Goal: Information Seeking & Learning: Learn about a topic

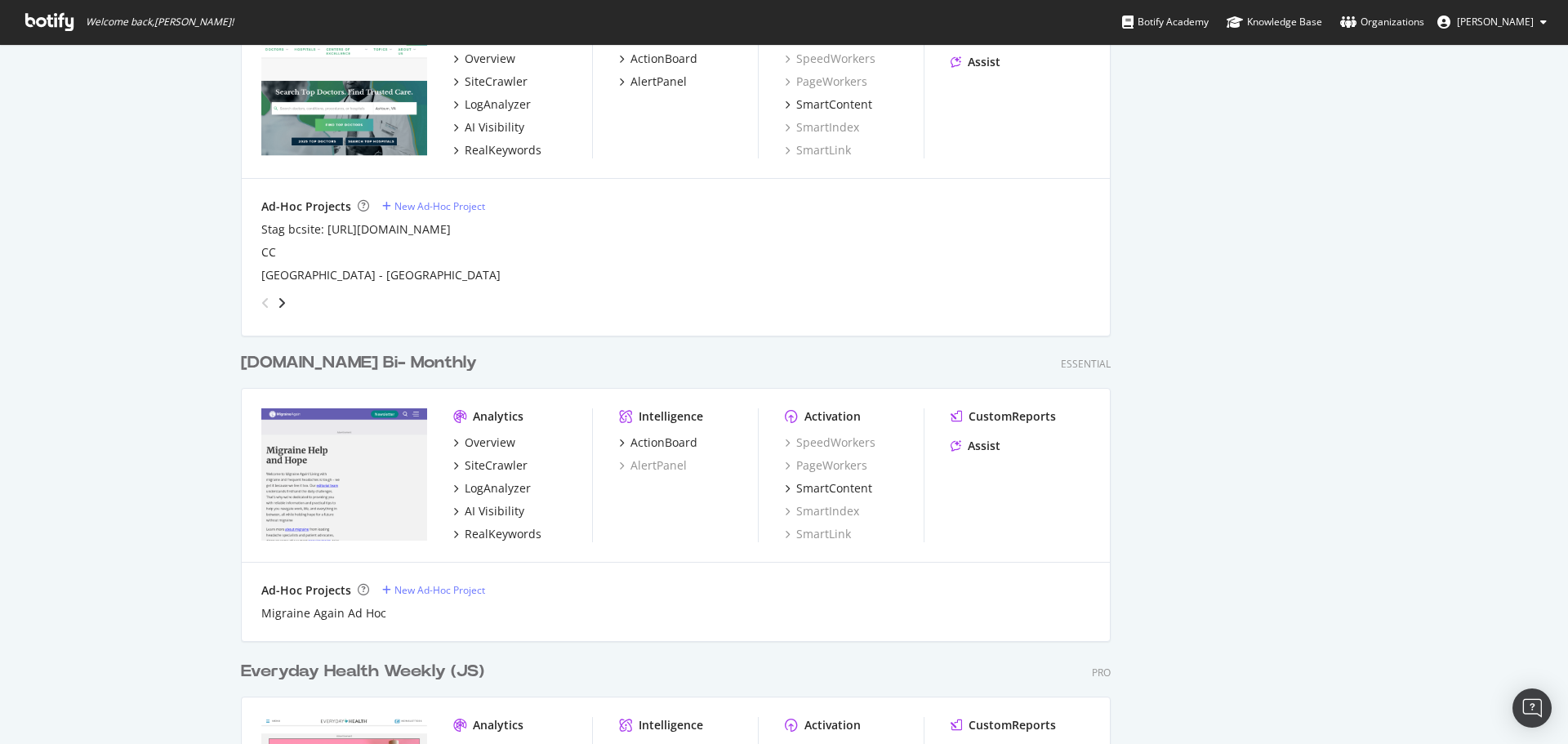
scroll to position [1144, 0]
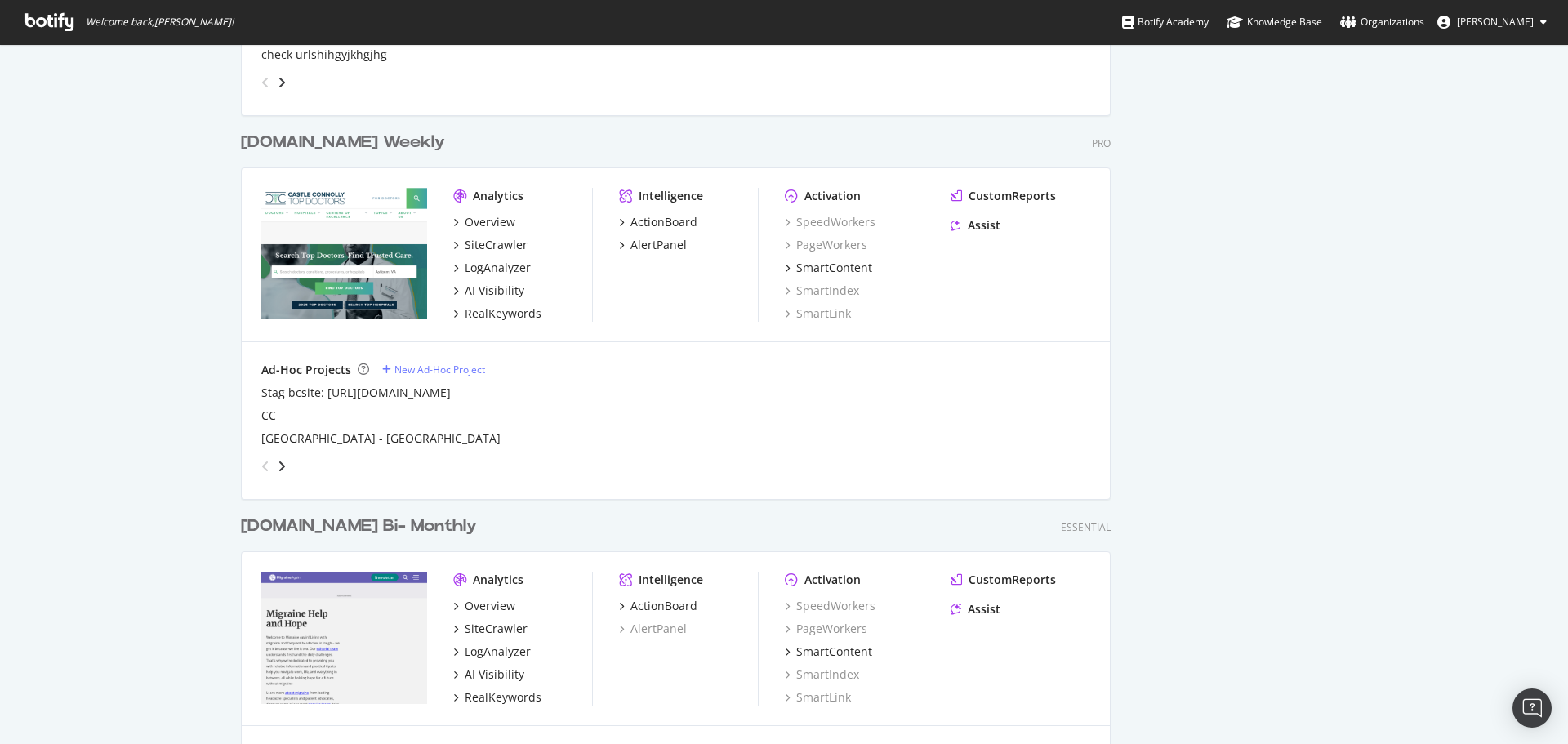
click at [330, 143] on div "[DOMAIN_NAME] Weekly" at bounding box center [343, 142] width 205 height 24
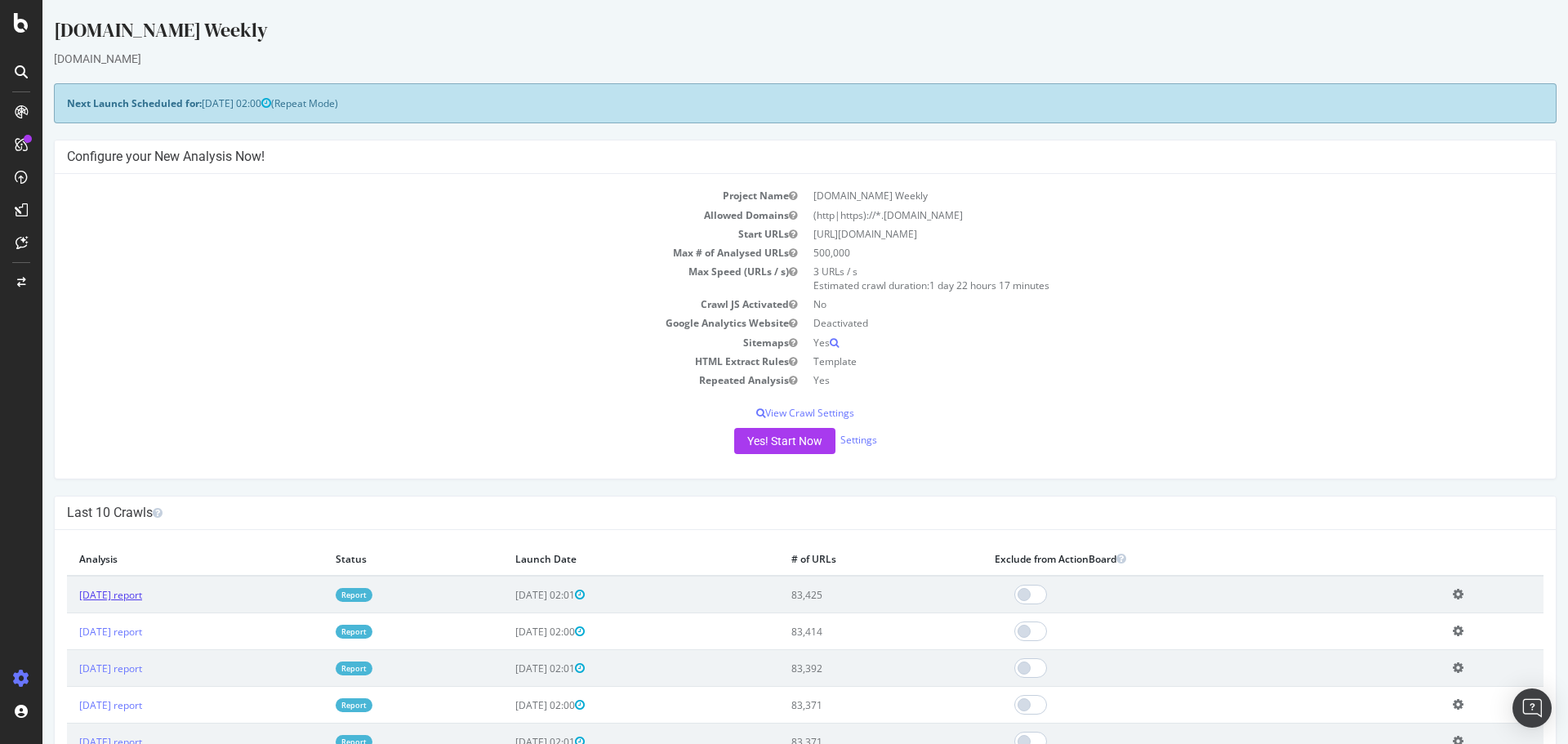
click at [138, 597] on link "2025 Oct. 12th report" at bounding box center [110, 595] width 63 height 14
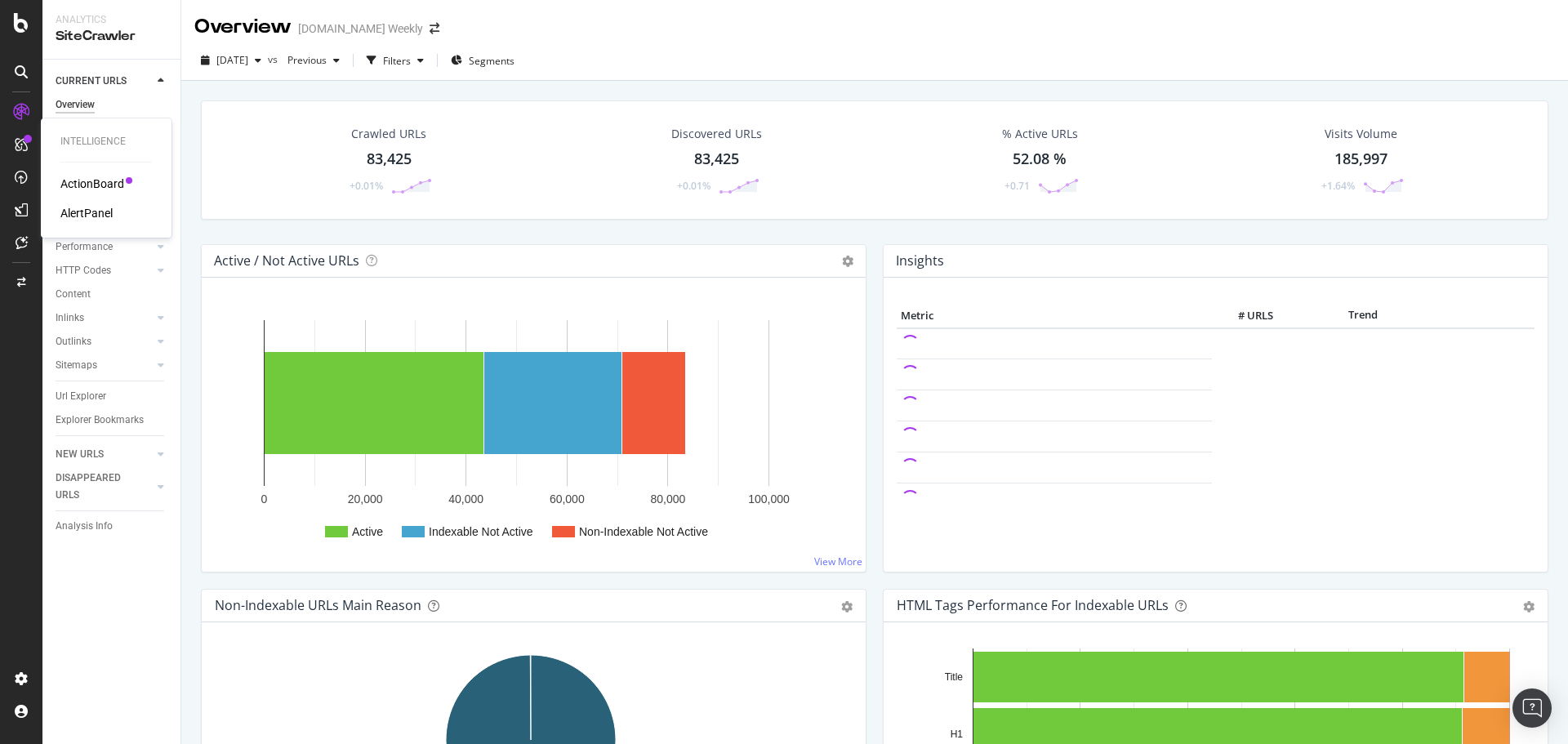
click at [83, 186] on div "ActionBoard" at bounding box center [92, 183] width 64 height 16
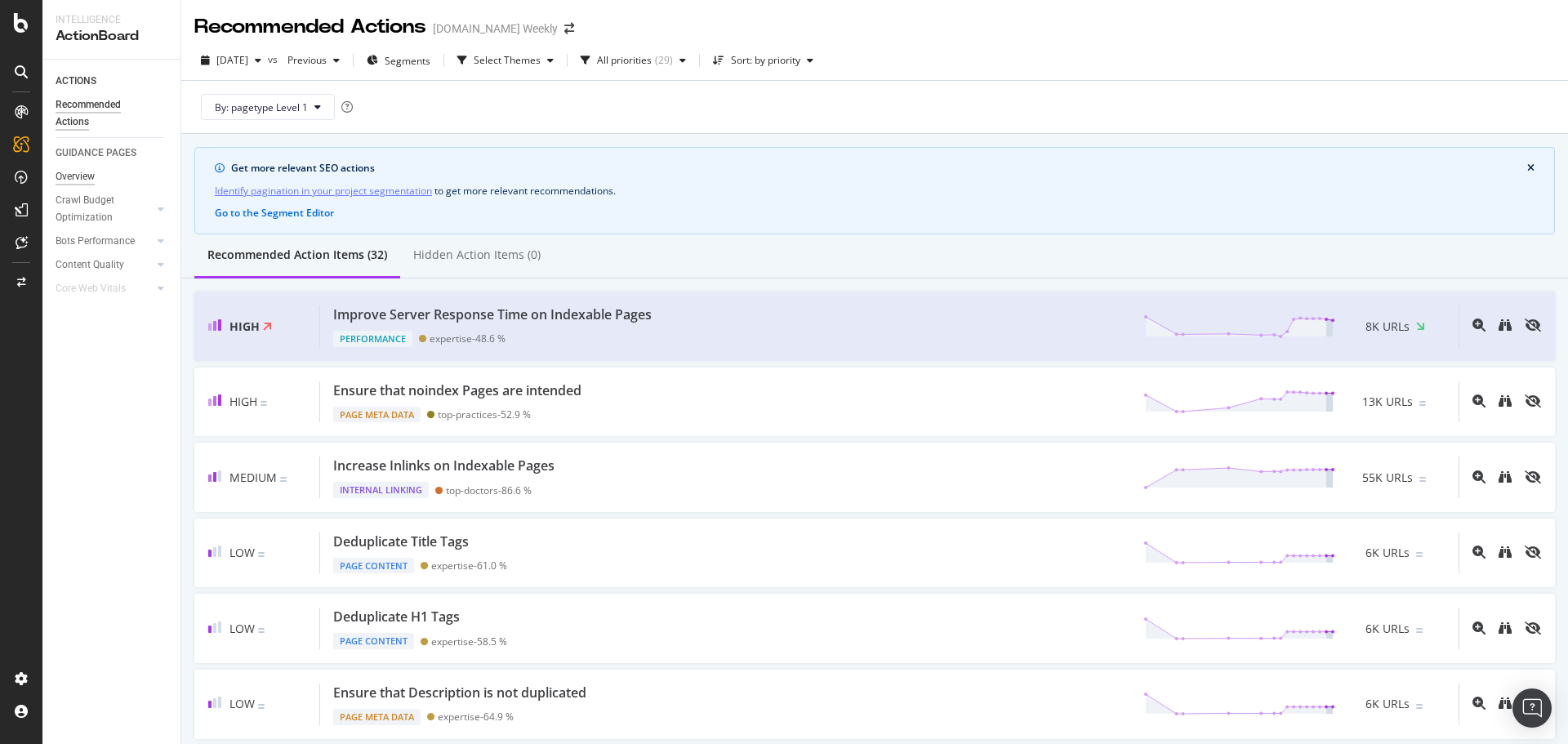
click at [82, 174] on div "Overview" at bounding box center [75, 176] width 40 height 17
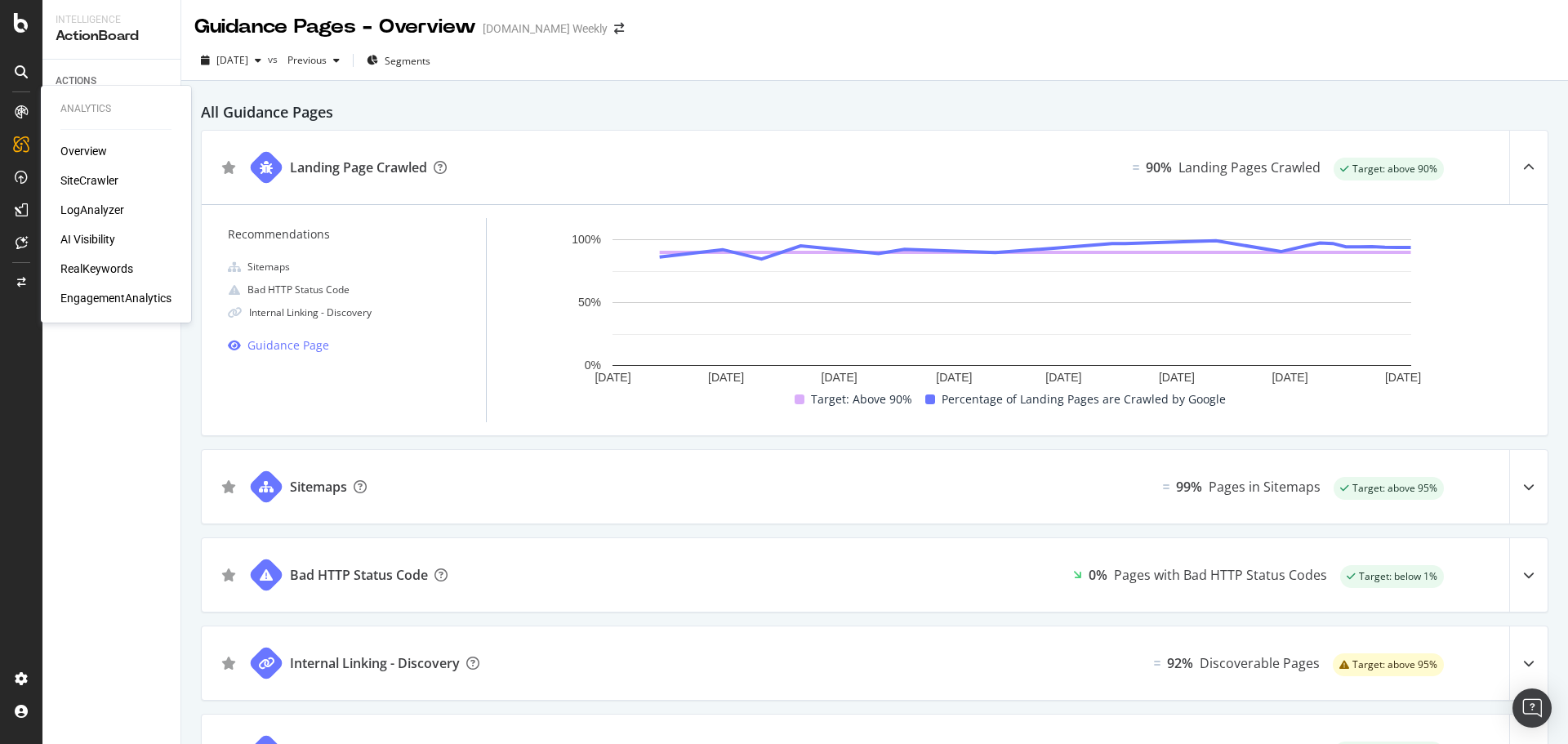
click at [104, 176] on div "SiteCrawler" at bounding box center [90, 180] width 58 height 16
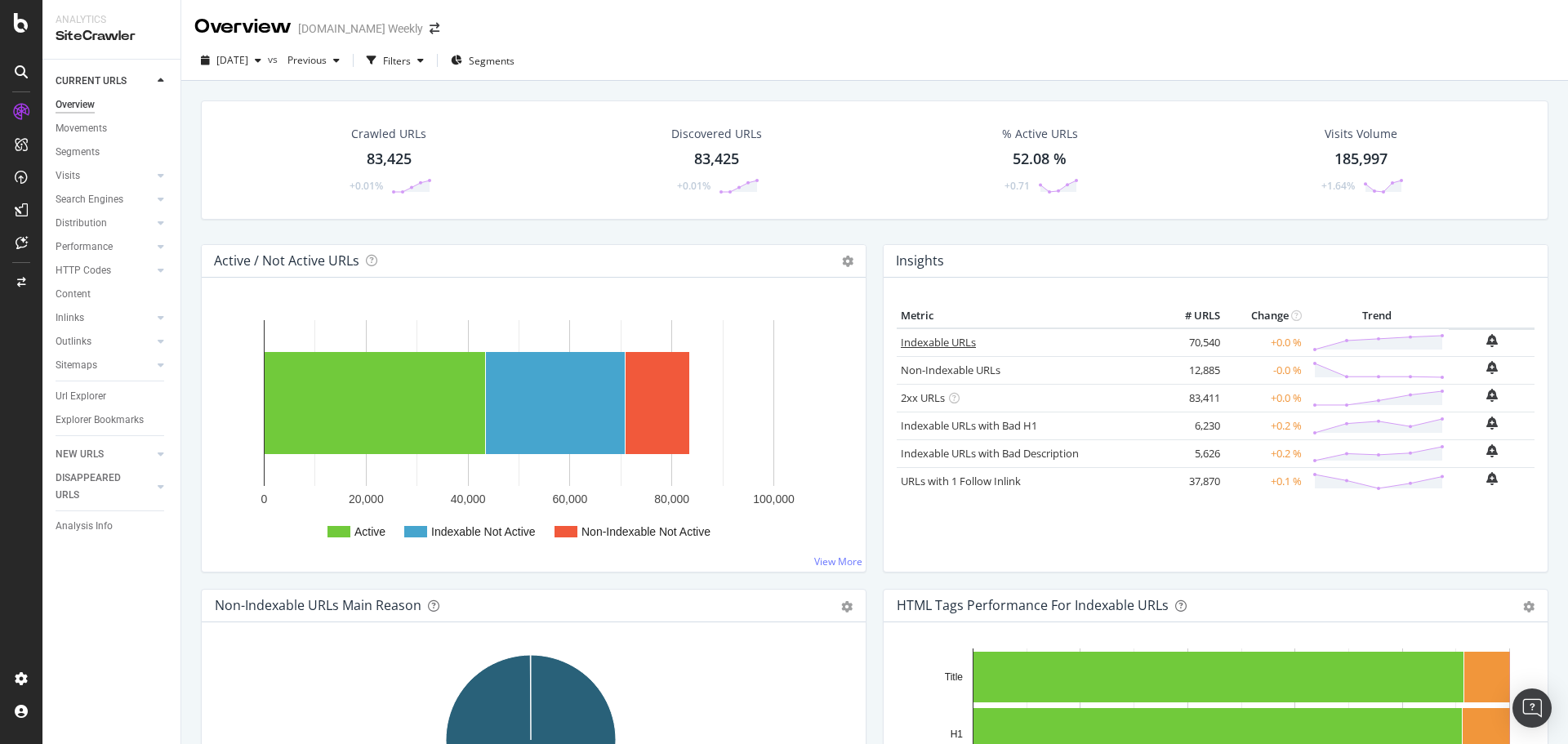
click at [943, 347] on link "Indexable URLs" at bounding box center [938, 342] width 75 height 15
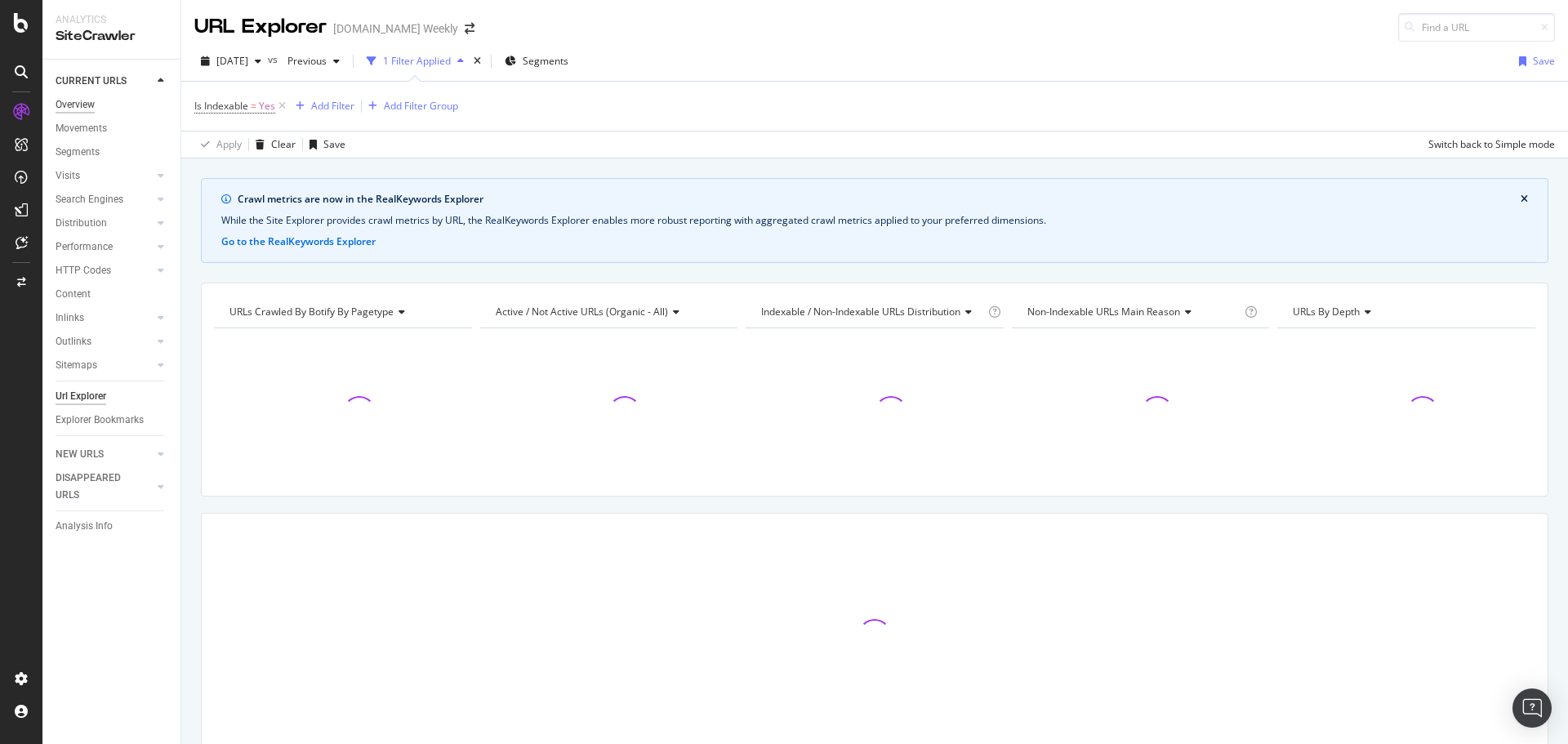
click at [83, 107] on div "Overview" at bounding box center [75, 105] width 40 height 17
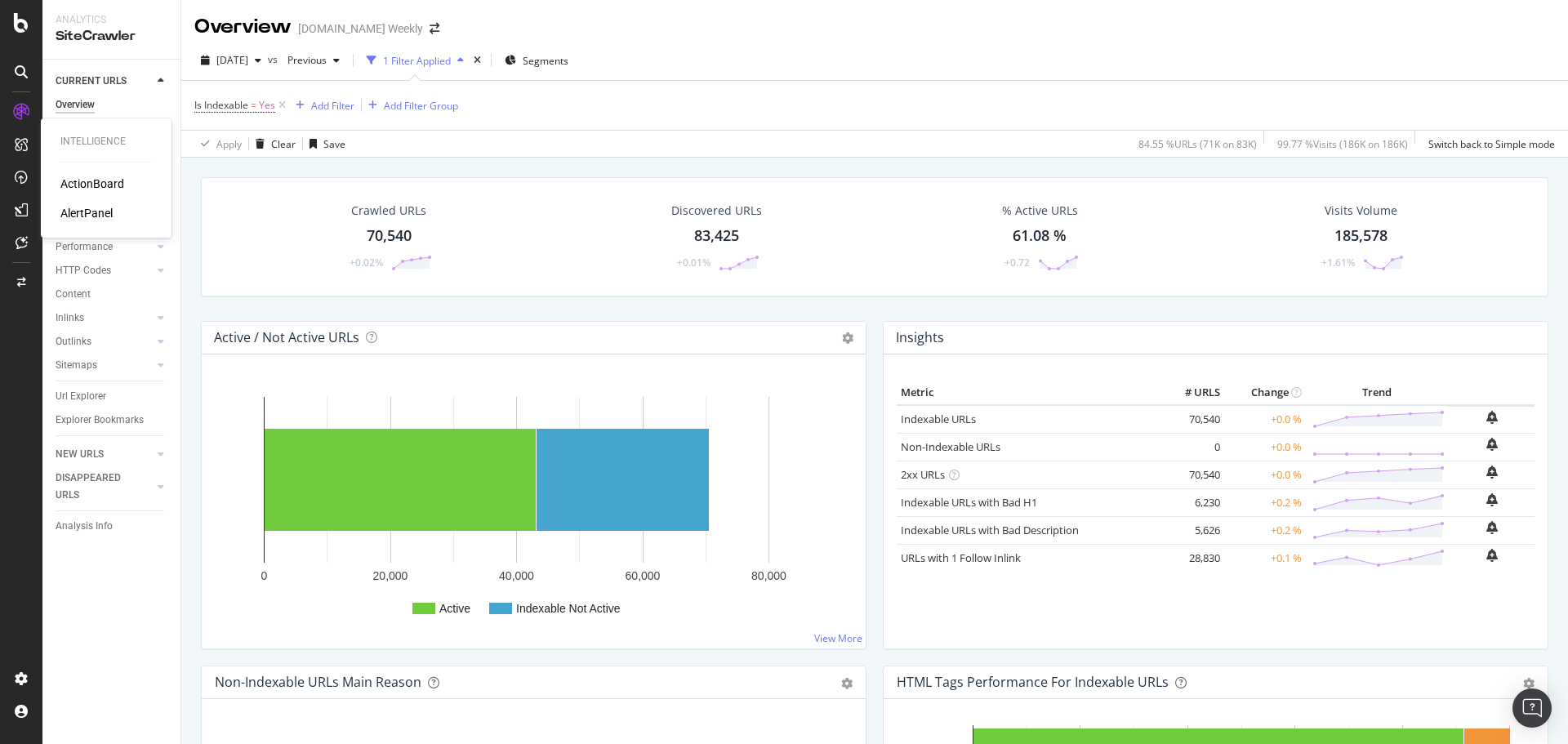
click at [87, 179] on div "ActionBoard" at bounding box center [92, 183] width 64 height 16
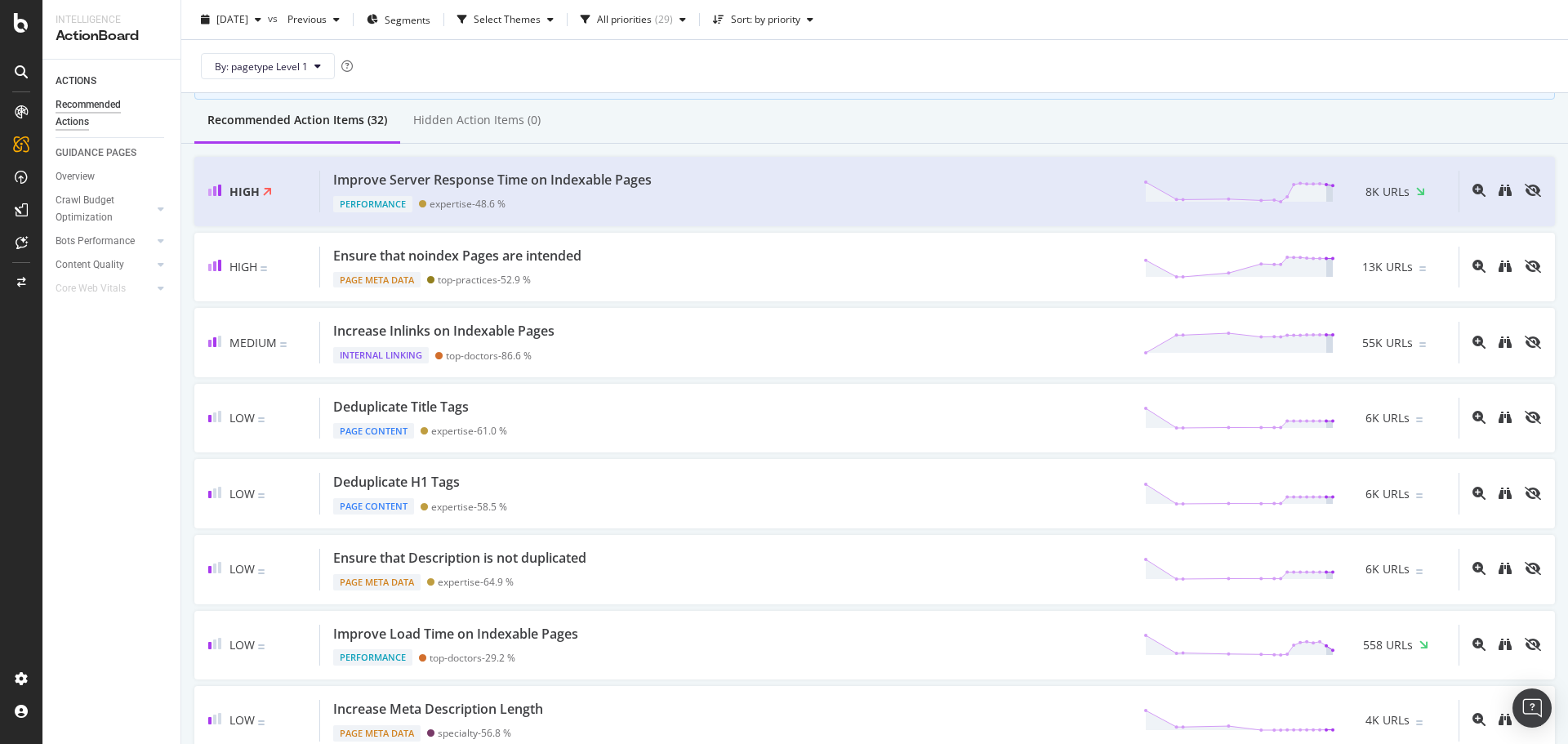
scroll to position [163, 0]
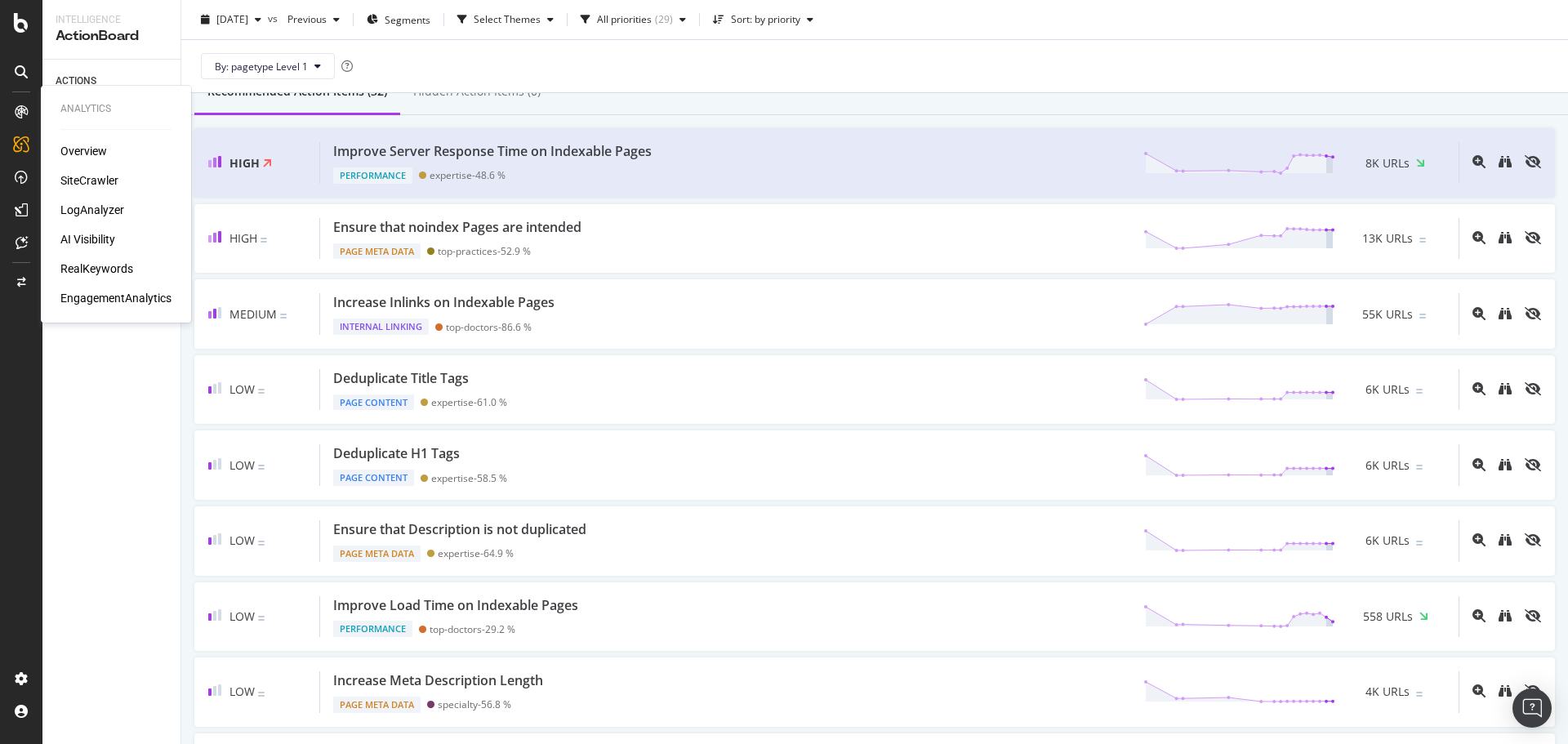
click at [86, 178] on div "SiteCrawler" at bounding box center [90, 180] width 58 height 16
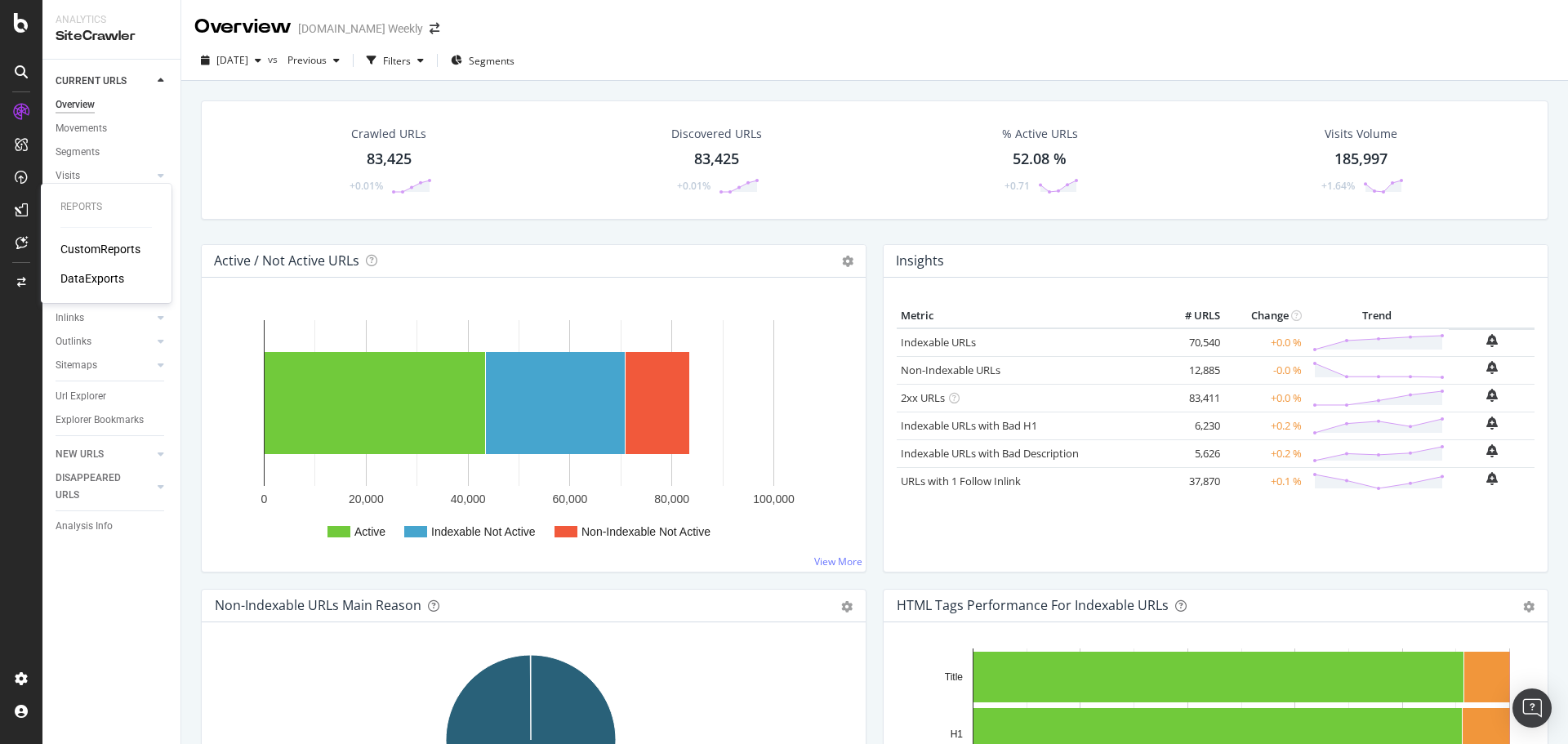
click at [86, 273] on div "DataExports" at bounding box center [92, 278] width 64 height 16
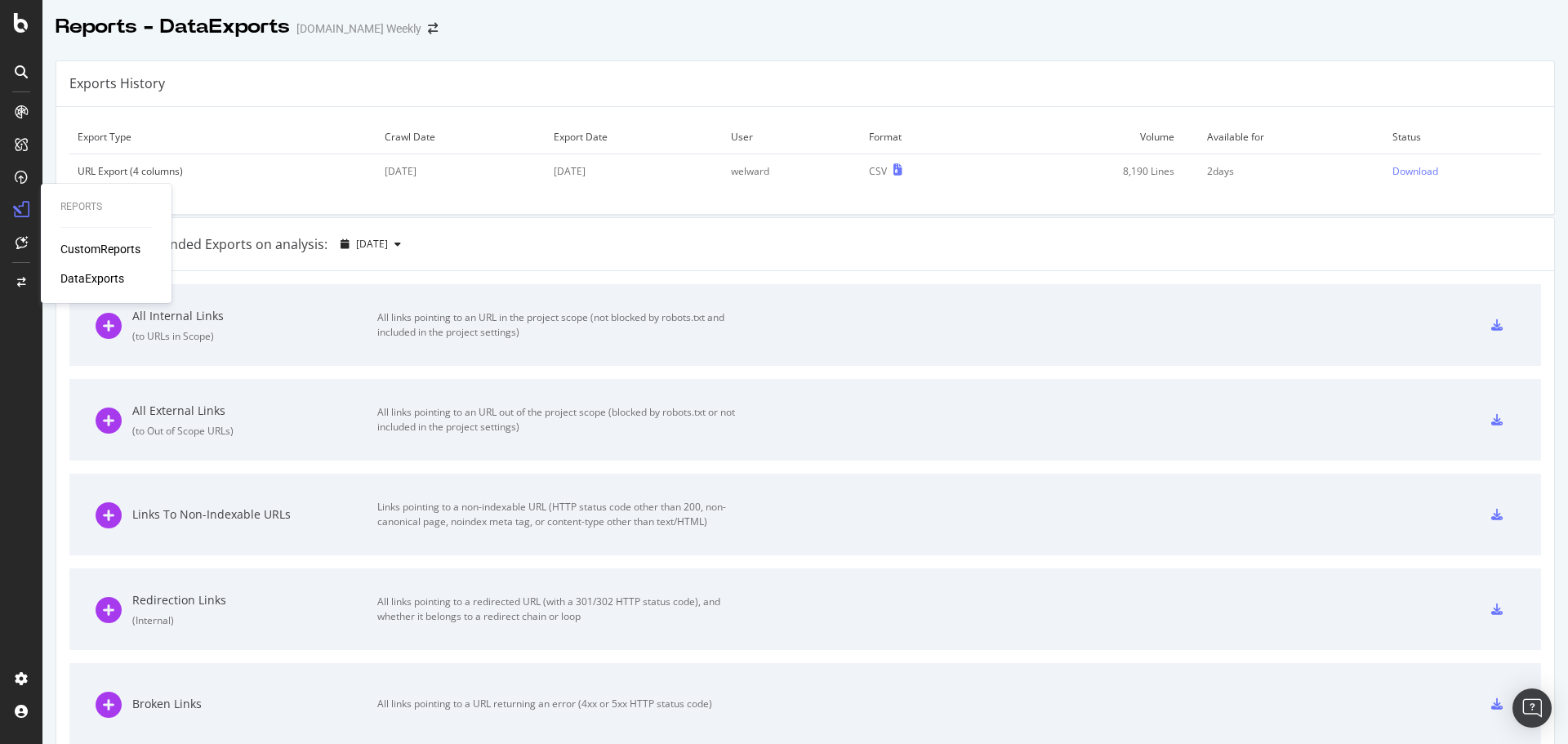
click at [82, 245] on div "CustomReports" at bounding box center [100, 249] width 80 height 16
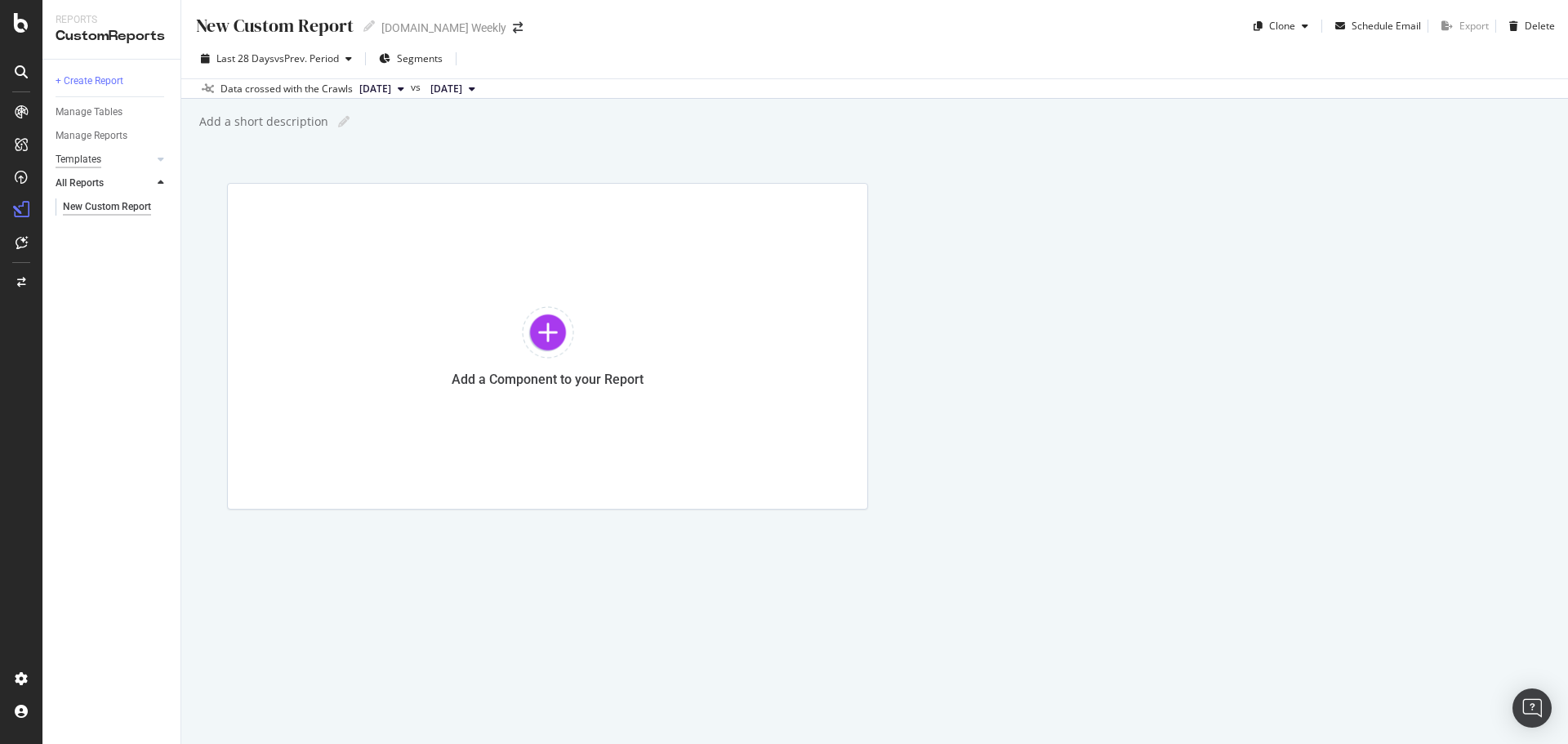
click at [97, 157] on div "Templates" at bounding box center [78, 159] width 46 height 17
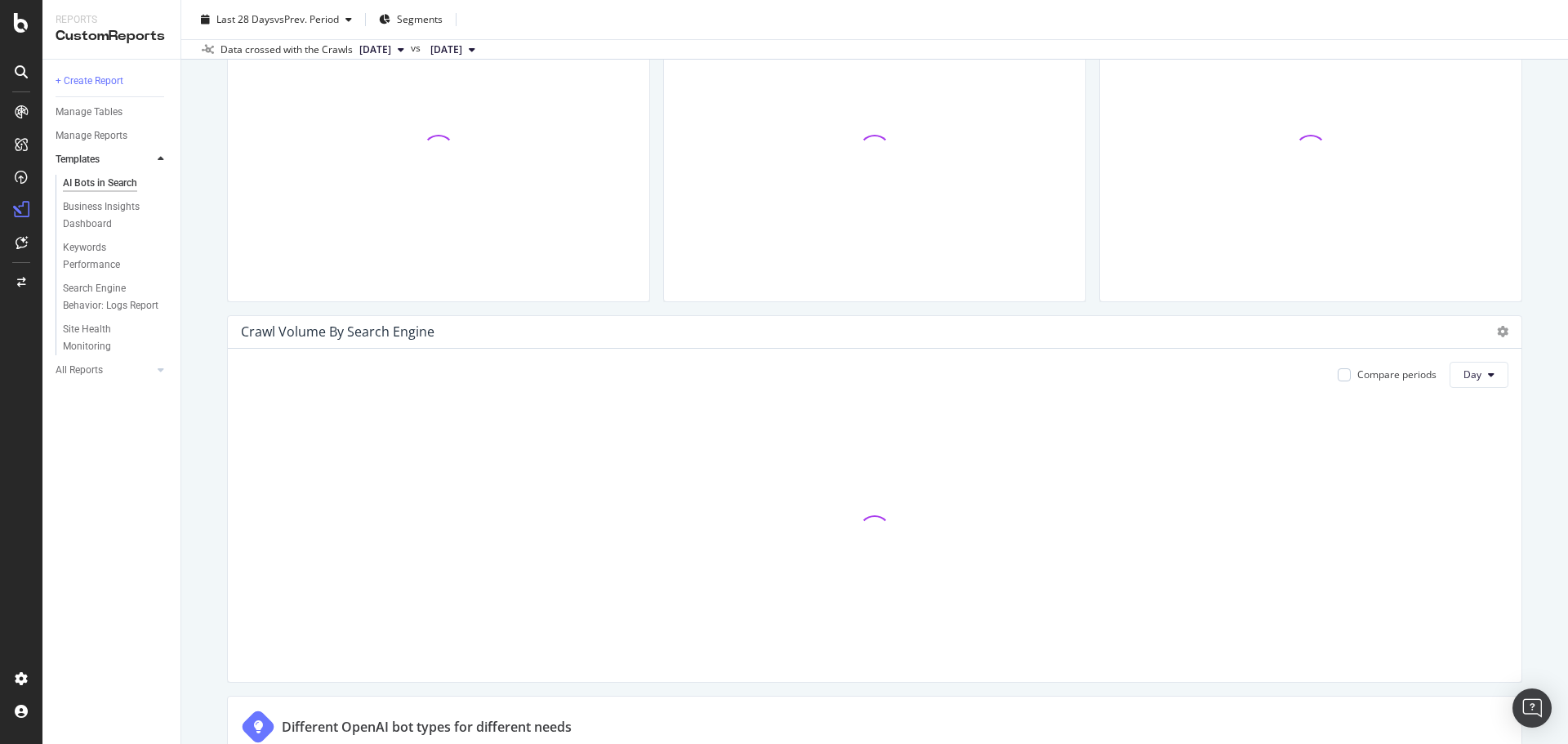
scroll to position [653, 0]
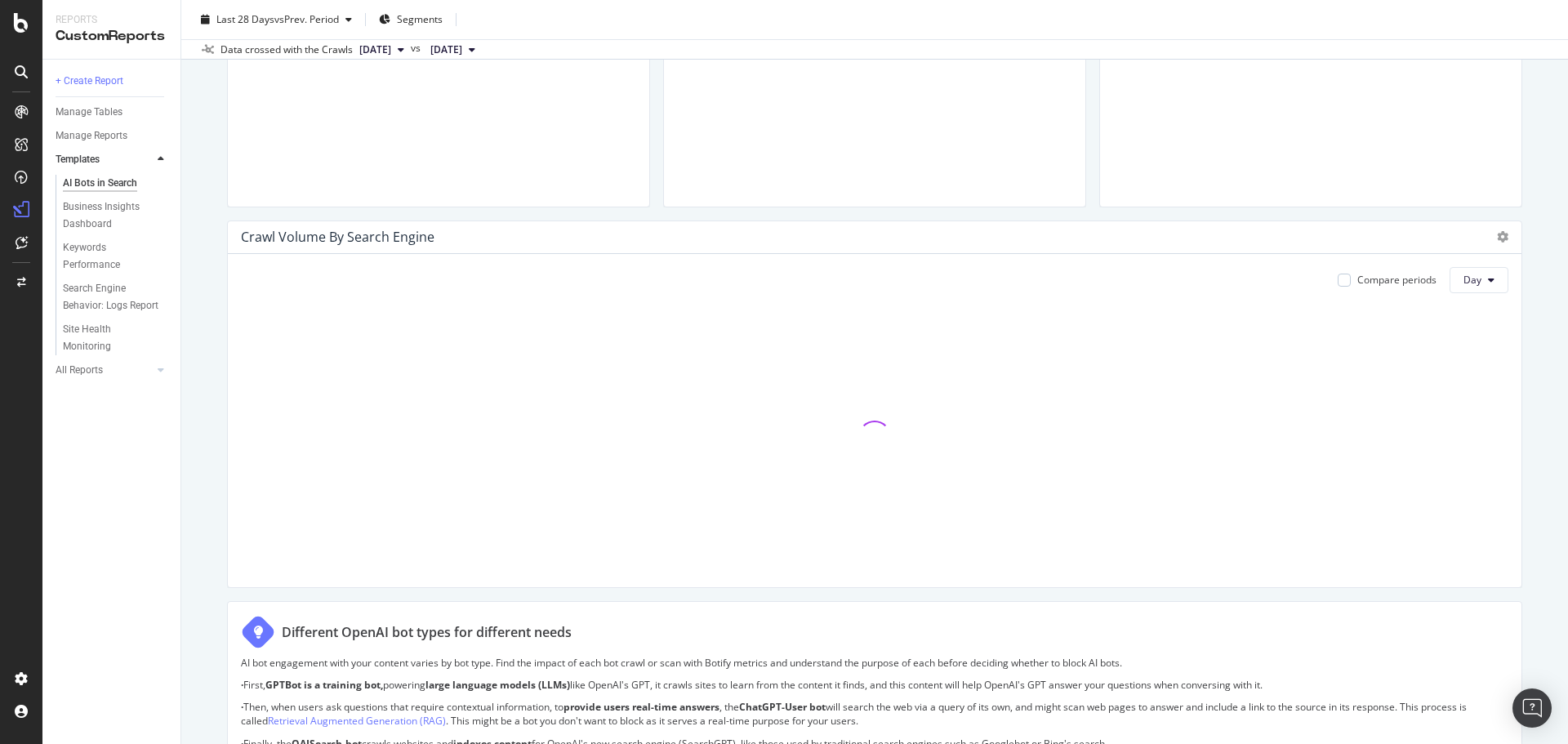
click at [391, 50] on span "[DATE]" at bounding box center [375, 50] width 32 height 15
click at [733, 46] on div "Data crossed with the Crawls 2025 Oct. 12th vs 2025 Sep. 14th" at bounding box center [874, 49] width 1387 height 20
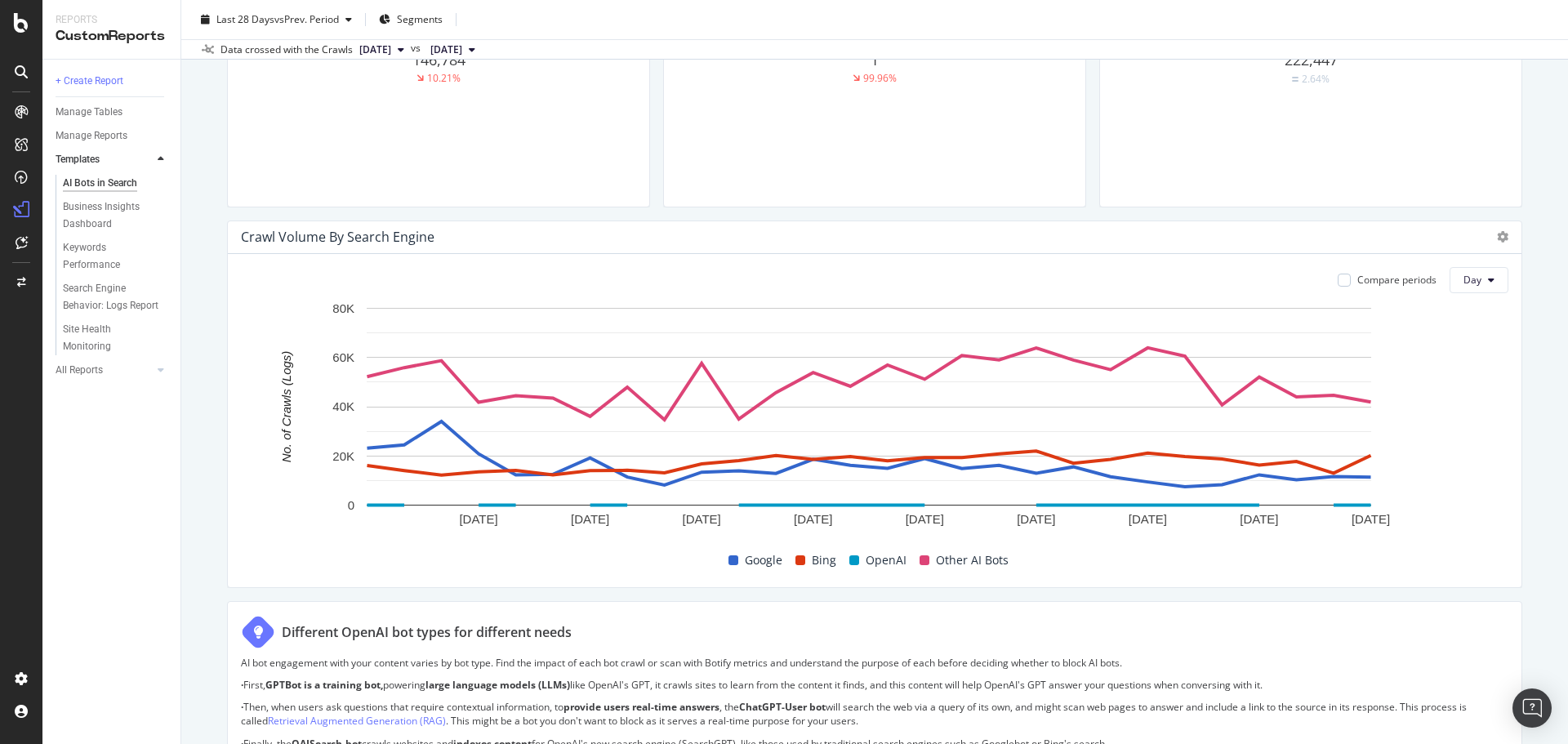
scroll to position [571, 0]
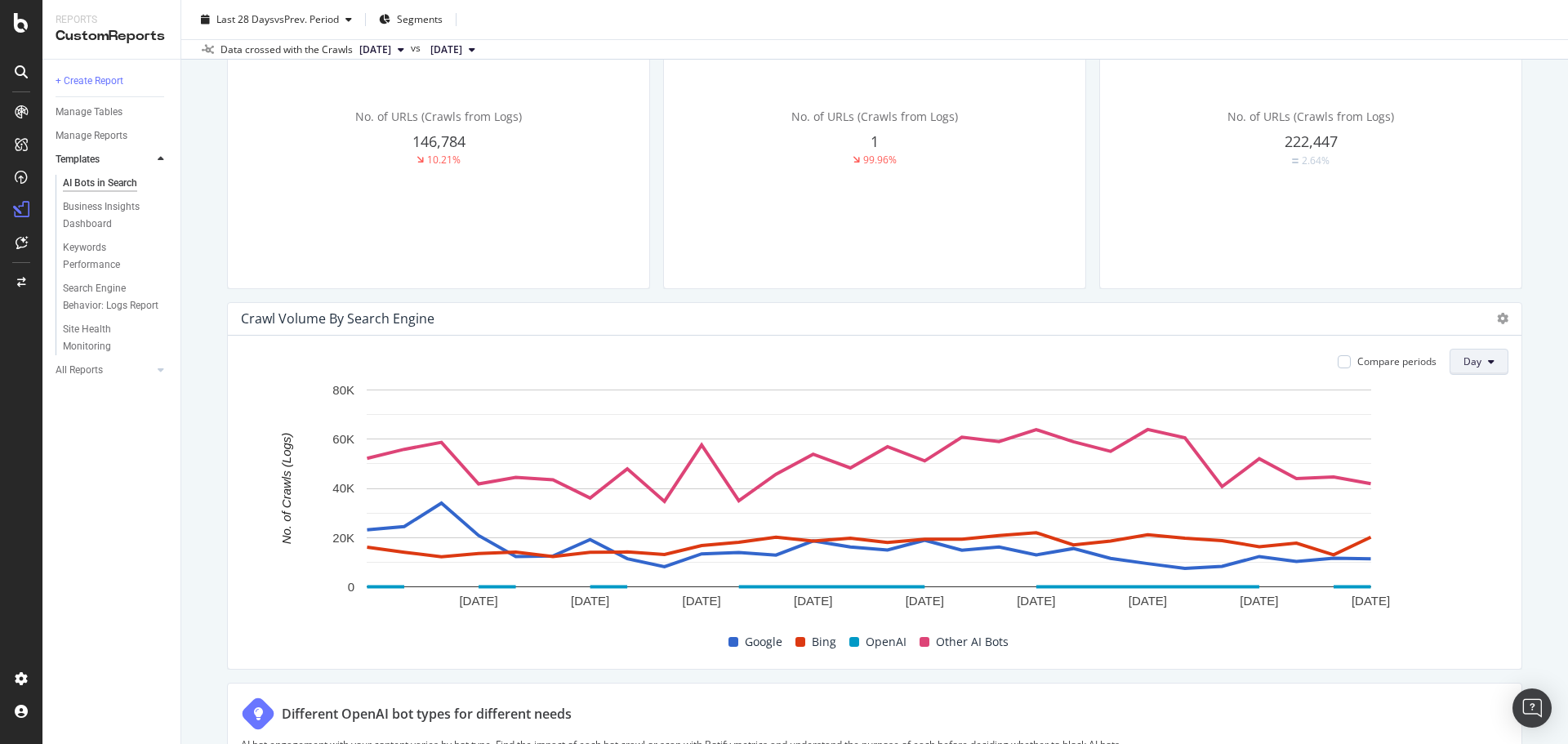
drag, startPoint x: 1458, startPoint y: 369, endPoint x: 1466, endPoint y: 374, distance: 9.4
click at [1458, 370] on button "Day" at bounding box center [1479, 362] width 58 height 26
click at [1465, 424] on span "Week" at bounding box center [1466, 425] width 29 height 15
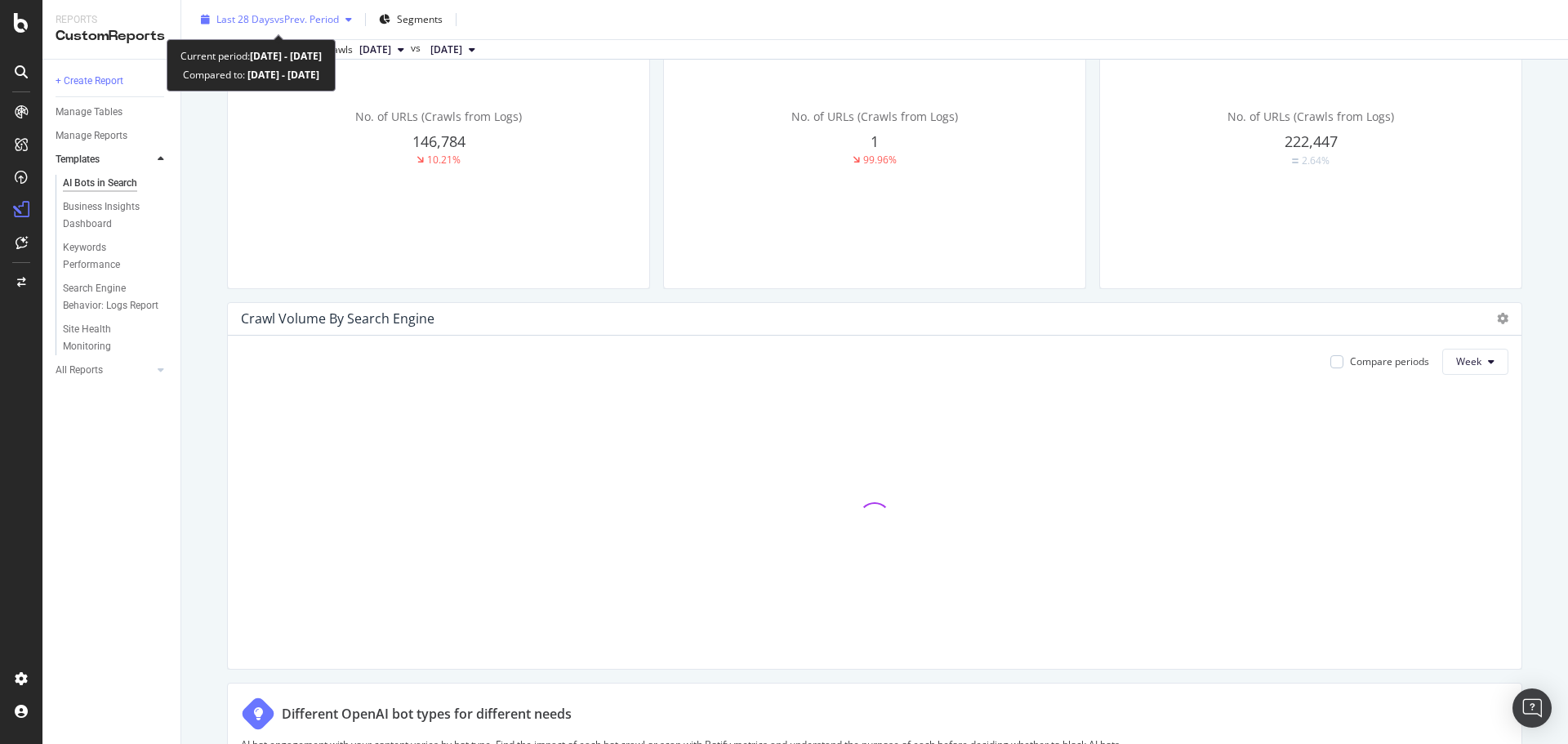
click at [338, 22] on span "vs Prev. Period" at bounding box center [306, 19] width 64 height 14
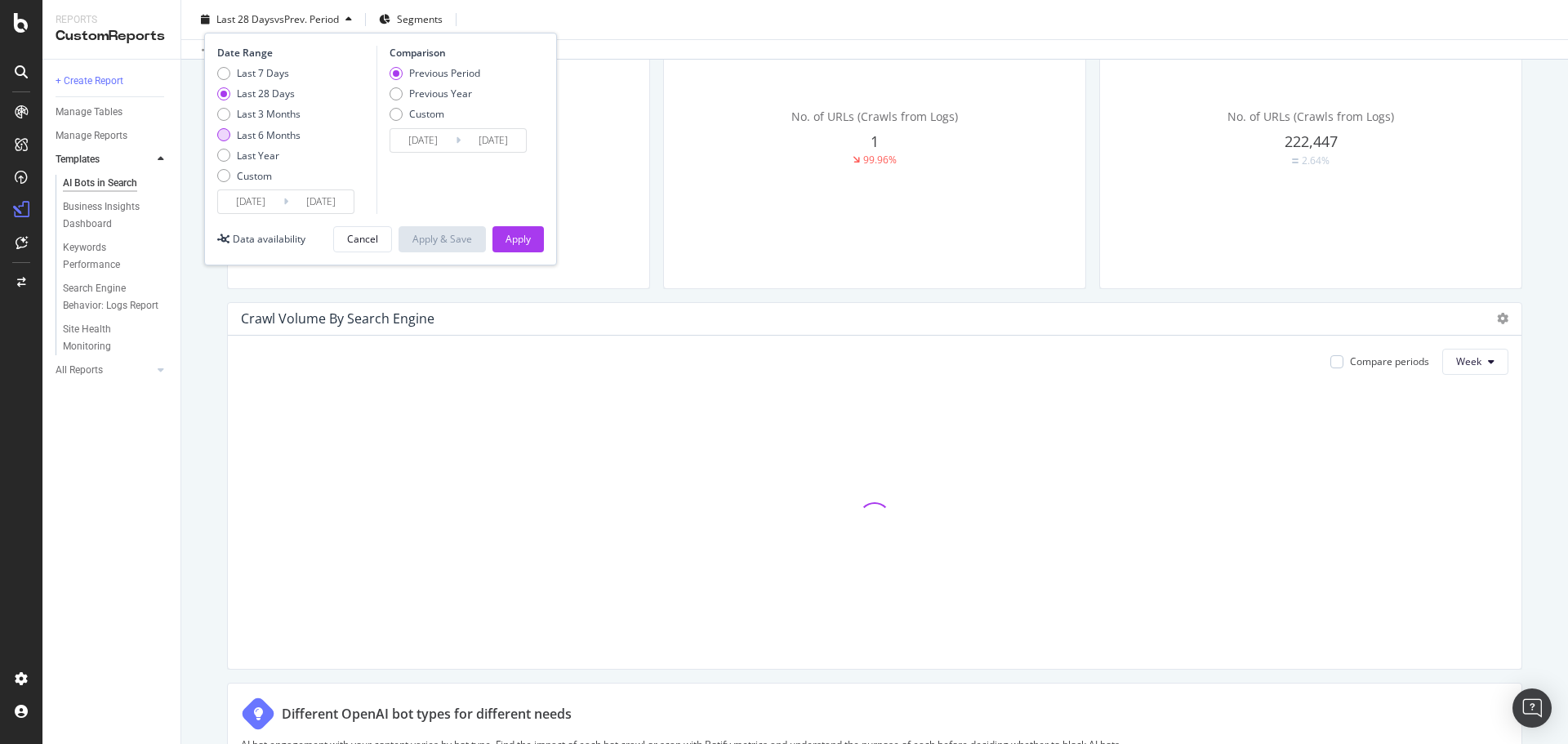
click at [271, 133] on div "Last 6 Months" at bounding box center [269, 135] width 64 height 14
type input "2025/04/15"
type input "2024/10/14"
type input "2025/04/14"
click at [526, 240] on div "Apply" at bounding box center [518, 239] width 25 height 14
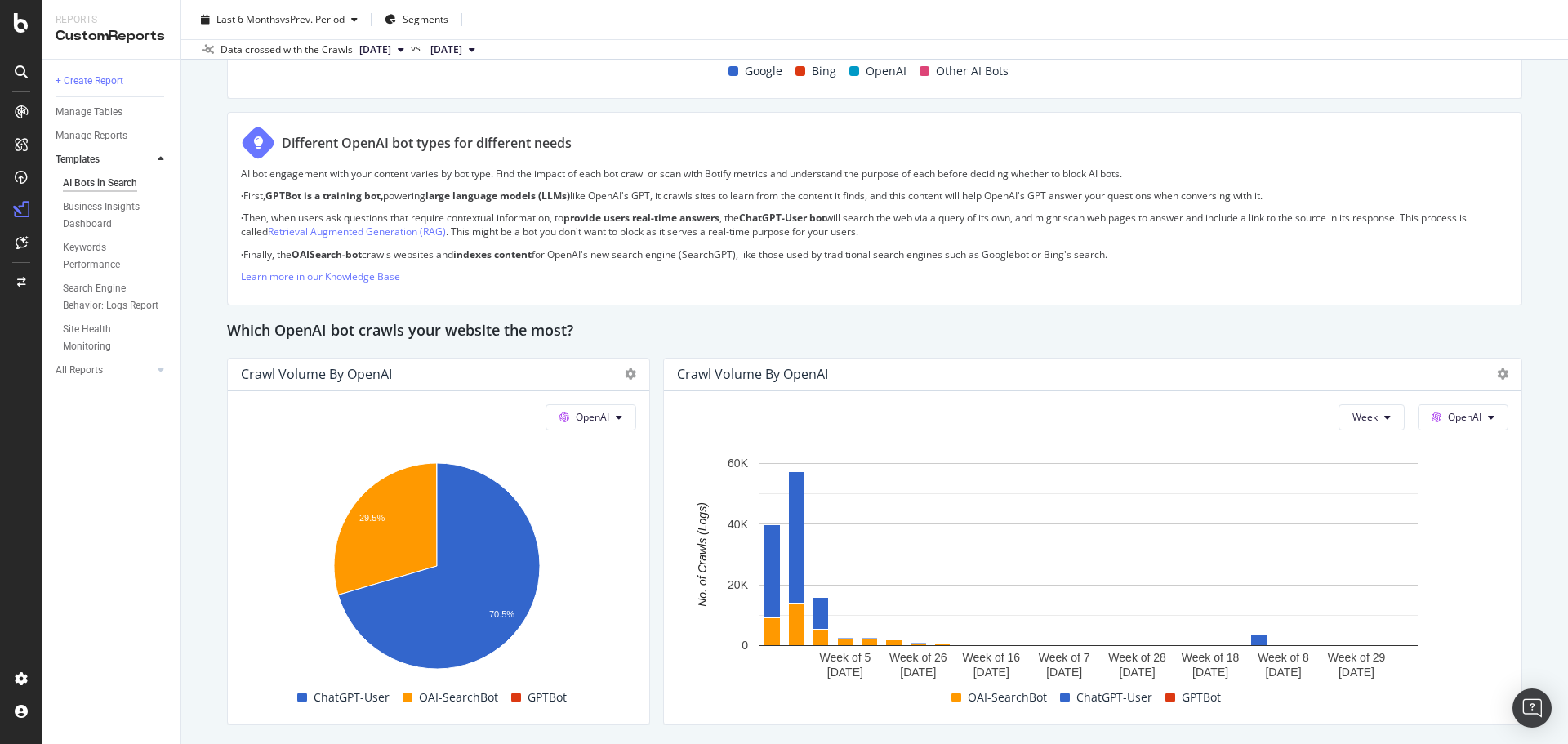
scroll to position [1144, 0]
click at [1457, 419] on span "OpenAI" at bounding box center [1465, 416] width 34 height 14
click at [1469, 535] on span "Other AI Bots" at bounding box center [1476, 540] width 60 height 15
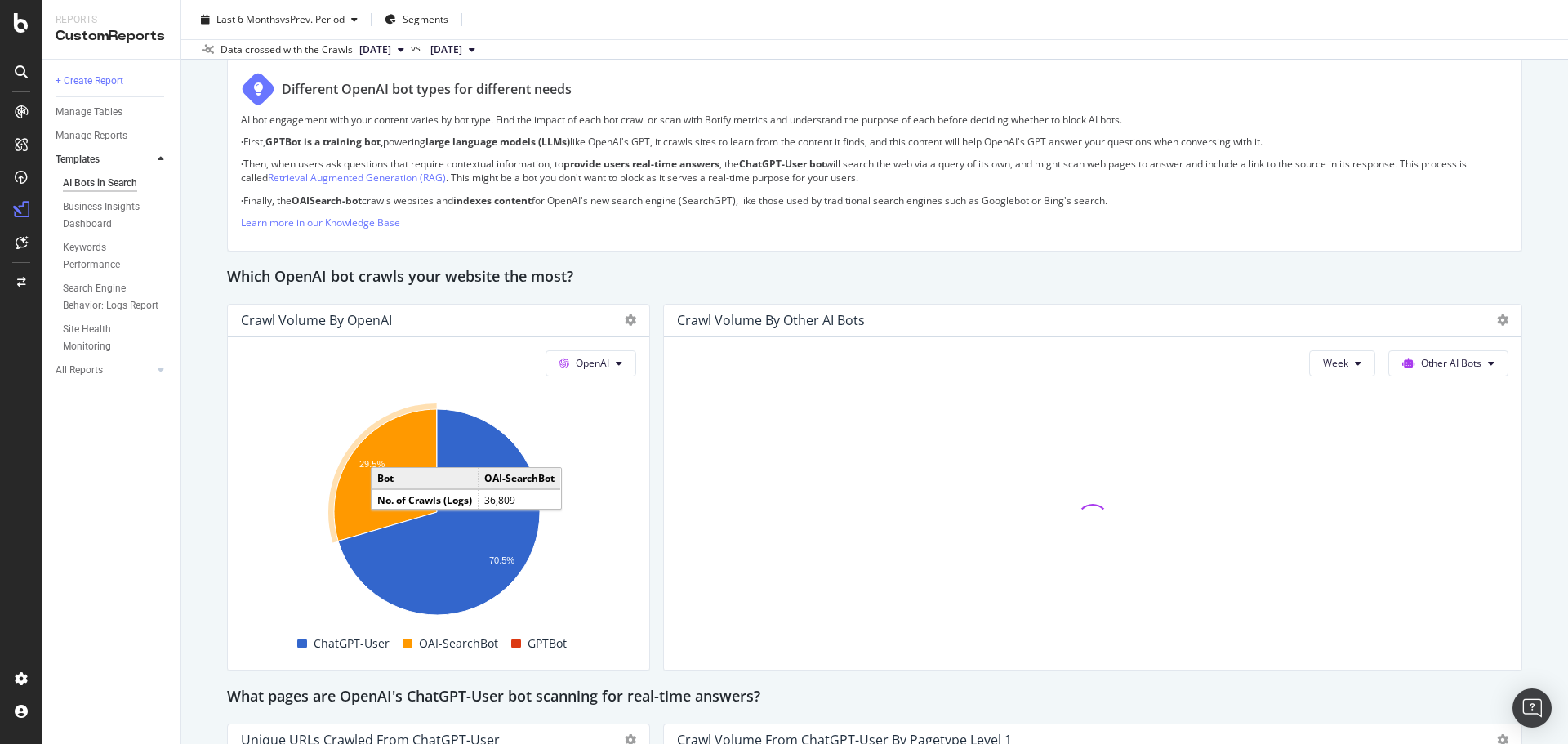
scroll to position [1225, 0]
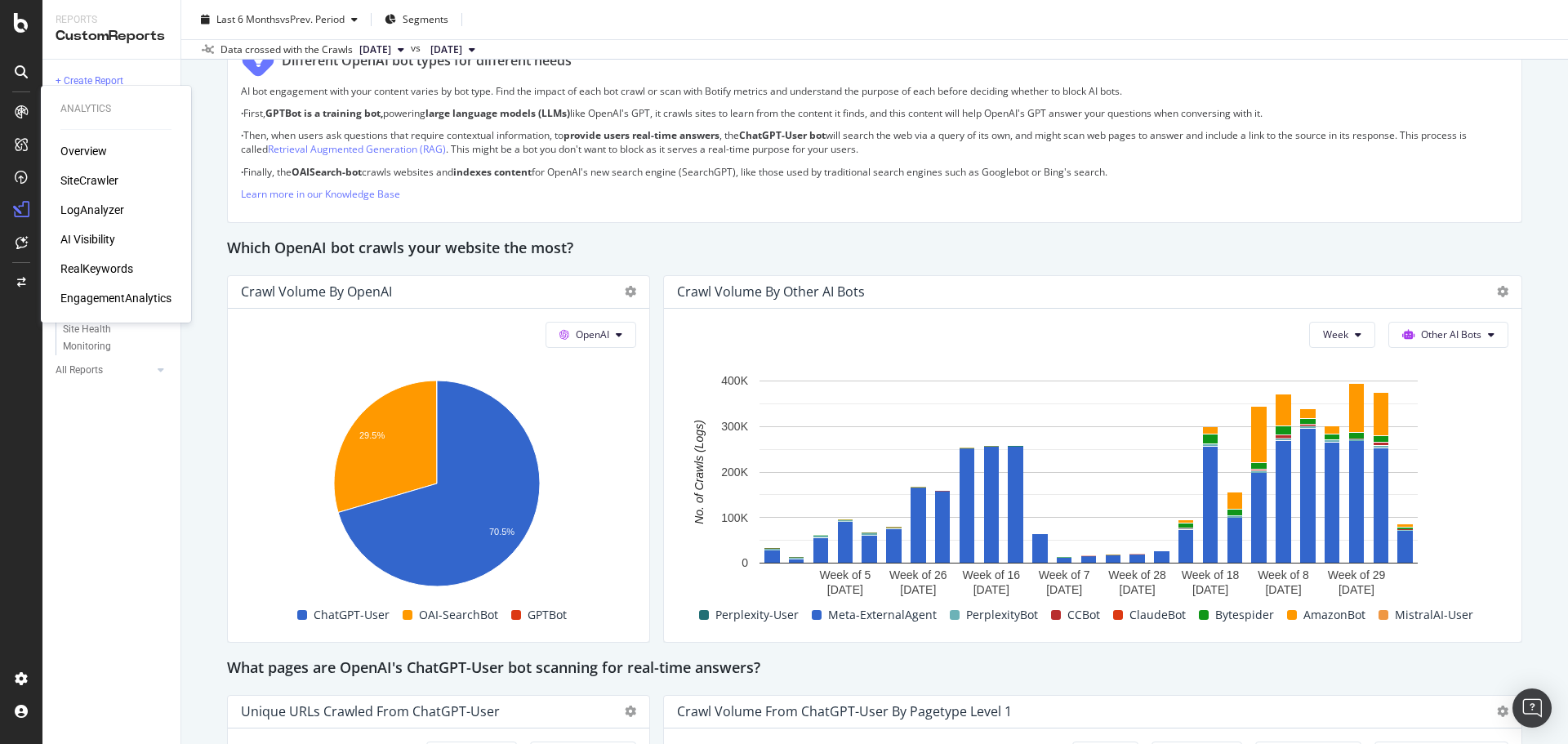
click at [95, 175] on div "SiteCrawler" at bounding box center [90, 180] width 58 height 16
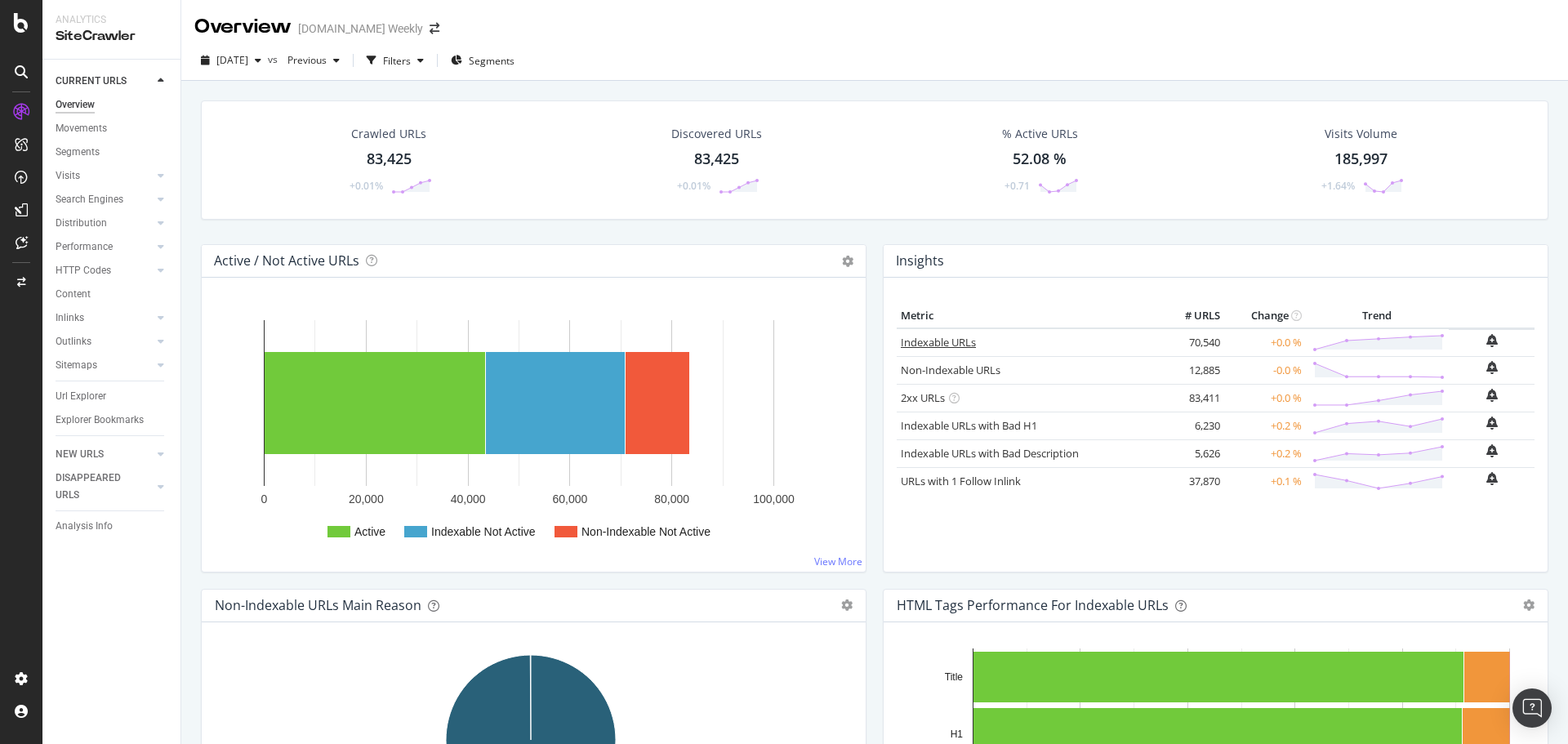
click at [943, 348] on link "Indexable URLs" at bounding box center [938, 342] width 75 height 15
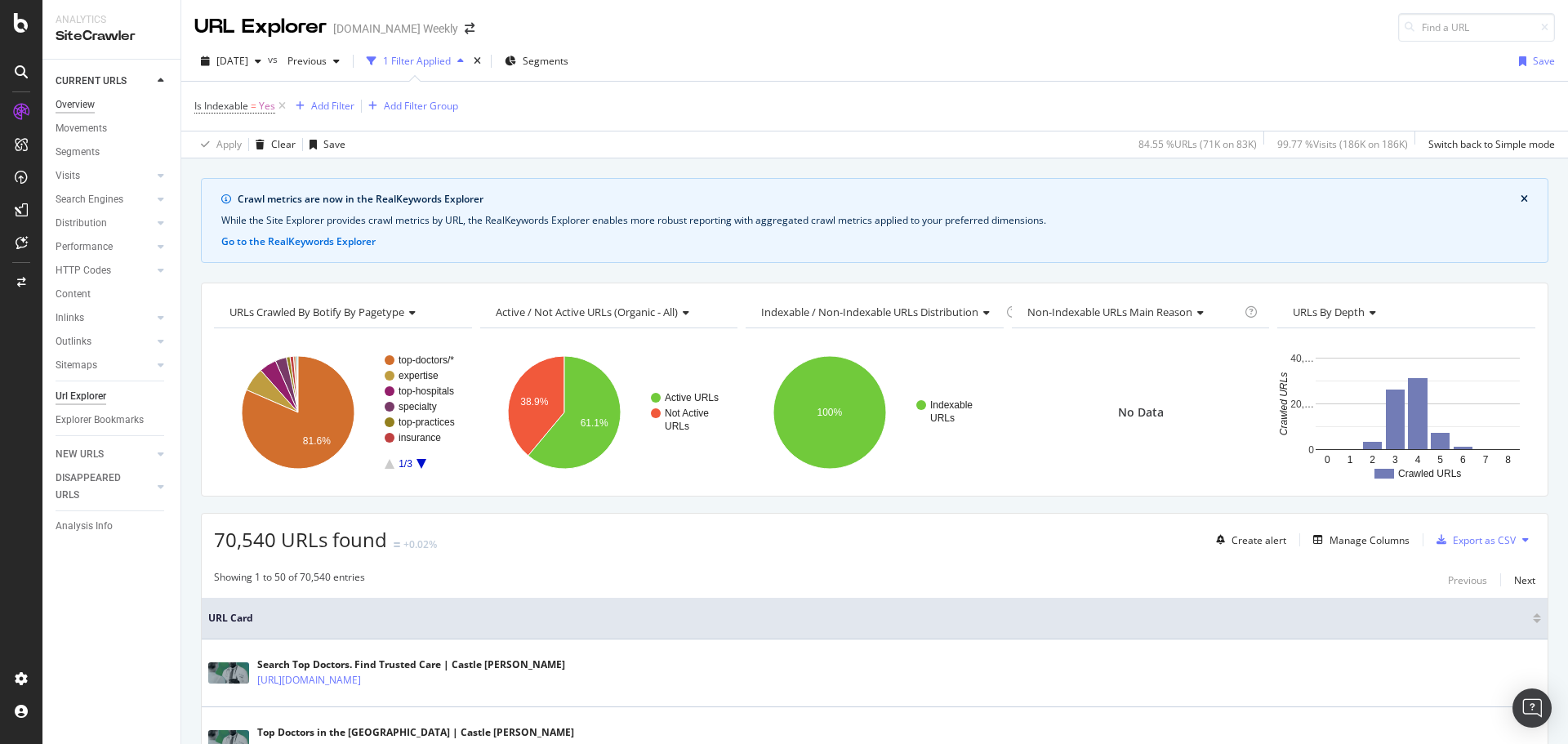
click at [87, 101] on div "Overview" at bounding box center [75, 105] width 40 height 17
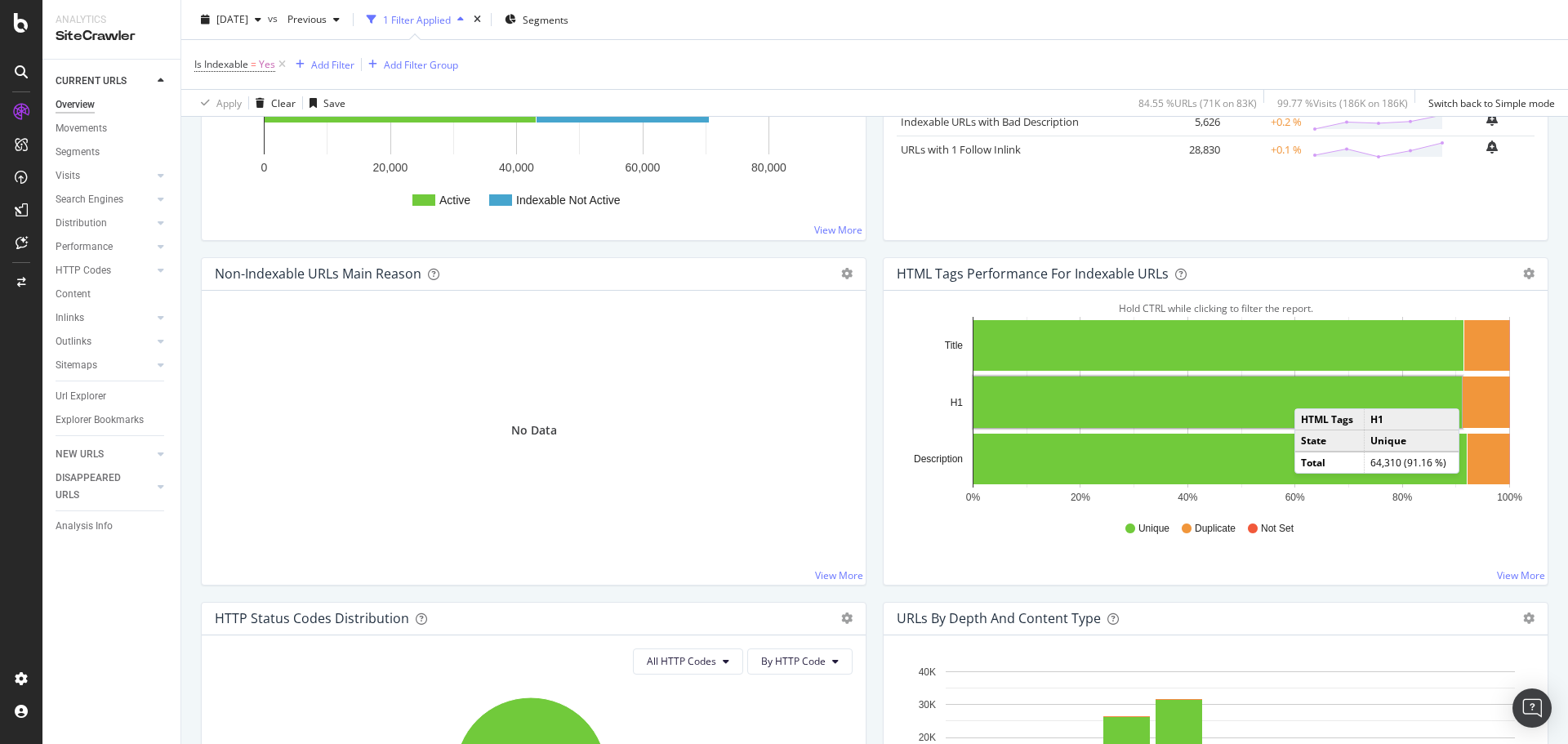
scroll to position [736, 0]
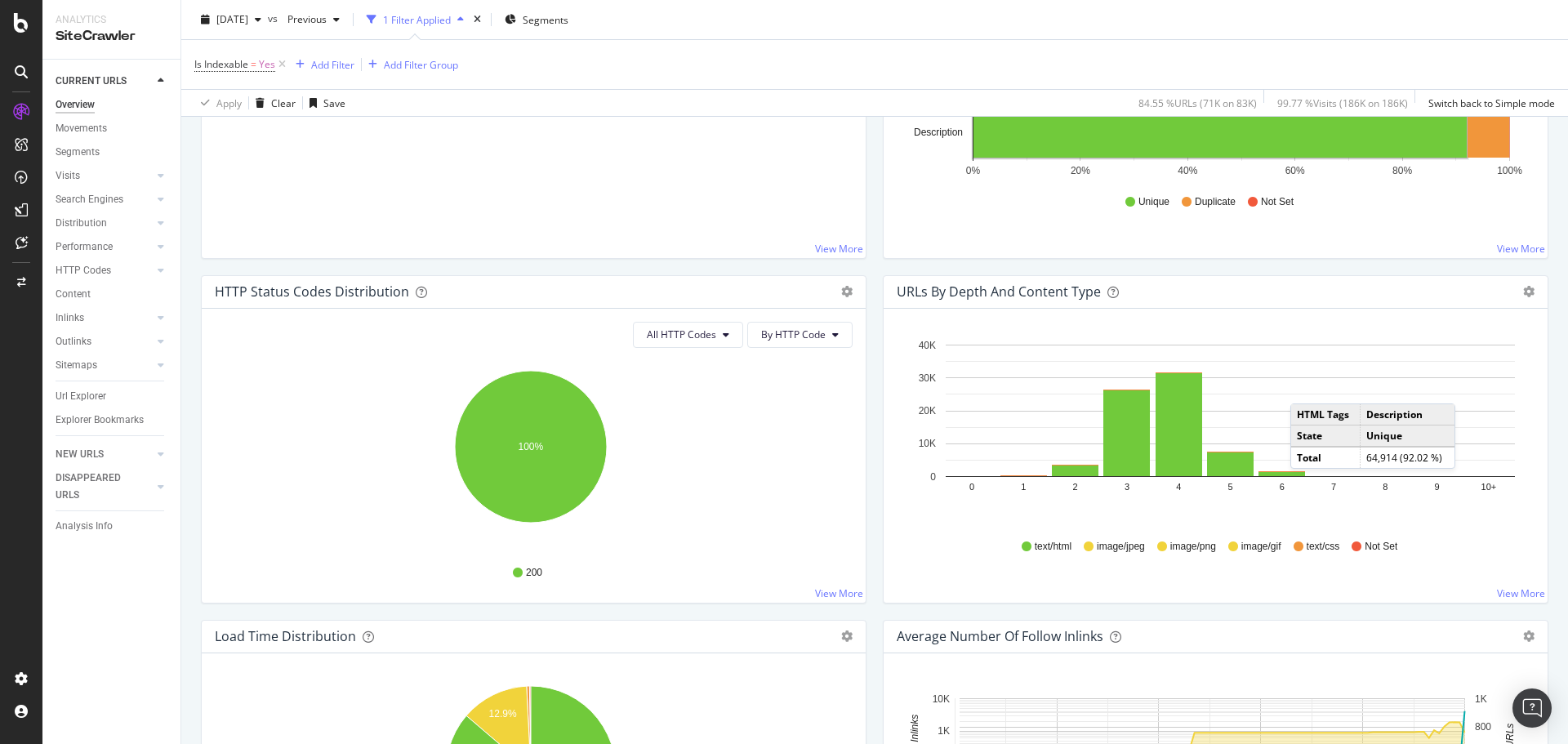
click at [1320, 611] on div "URLs by Depth and Content Type Bar (by Value) Bar (by Percentage) Table Export …" at bounding box center [1215, 448] width 682 height 345
click at [1413, 344] on icon "0 1 2 3 4 5 6 7 8 9 10+ 0 10K 20K 30K 40K" at bounding box center [1213, 429] width 632 height 190
click at [1390, 393] on rect "A chart." at bounding box center [1230, 411] width 569 height 132
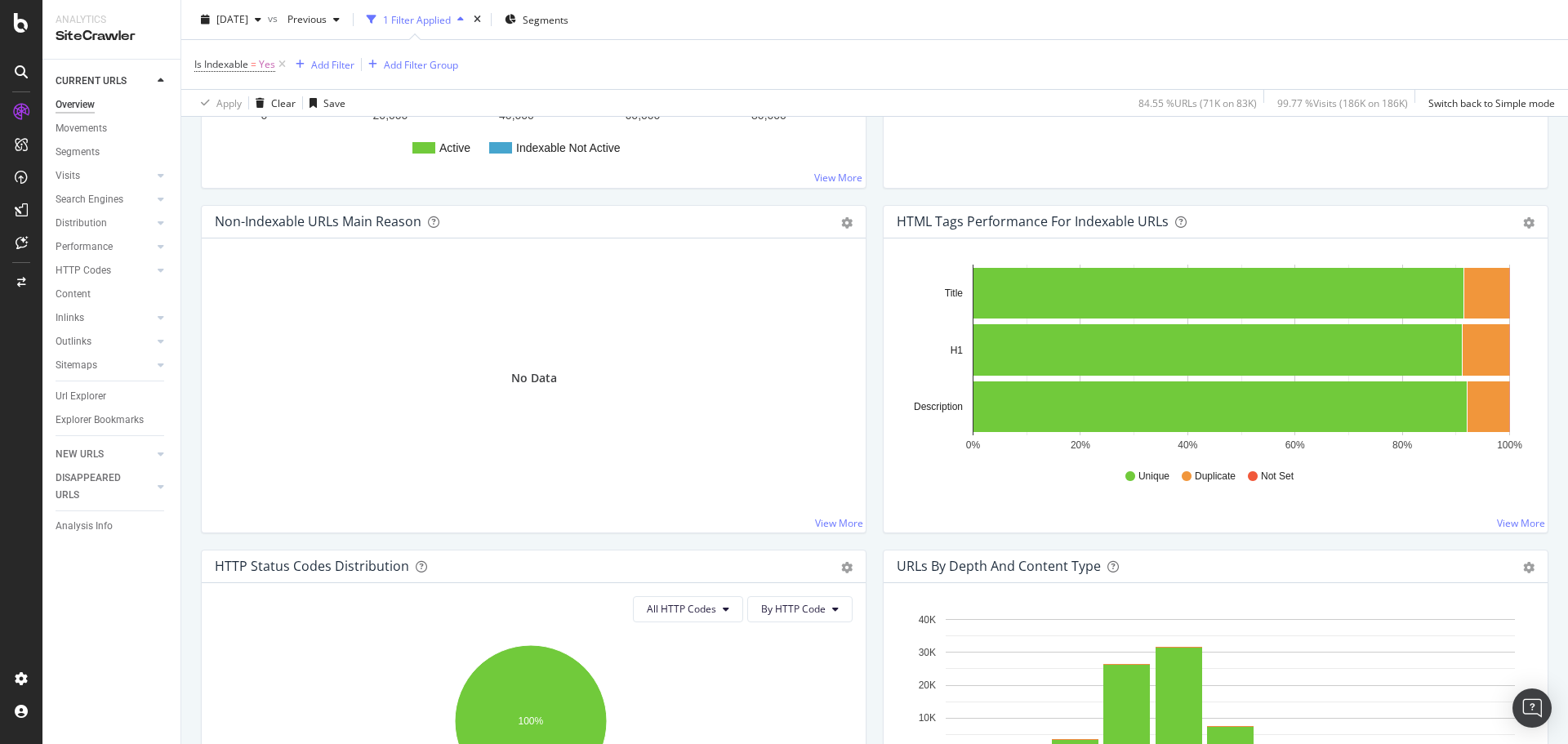
scroll to position [736, 0]
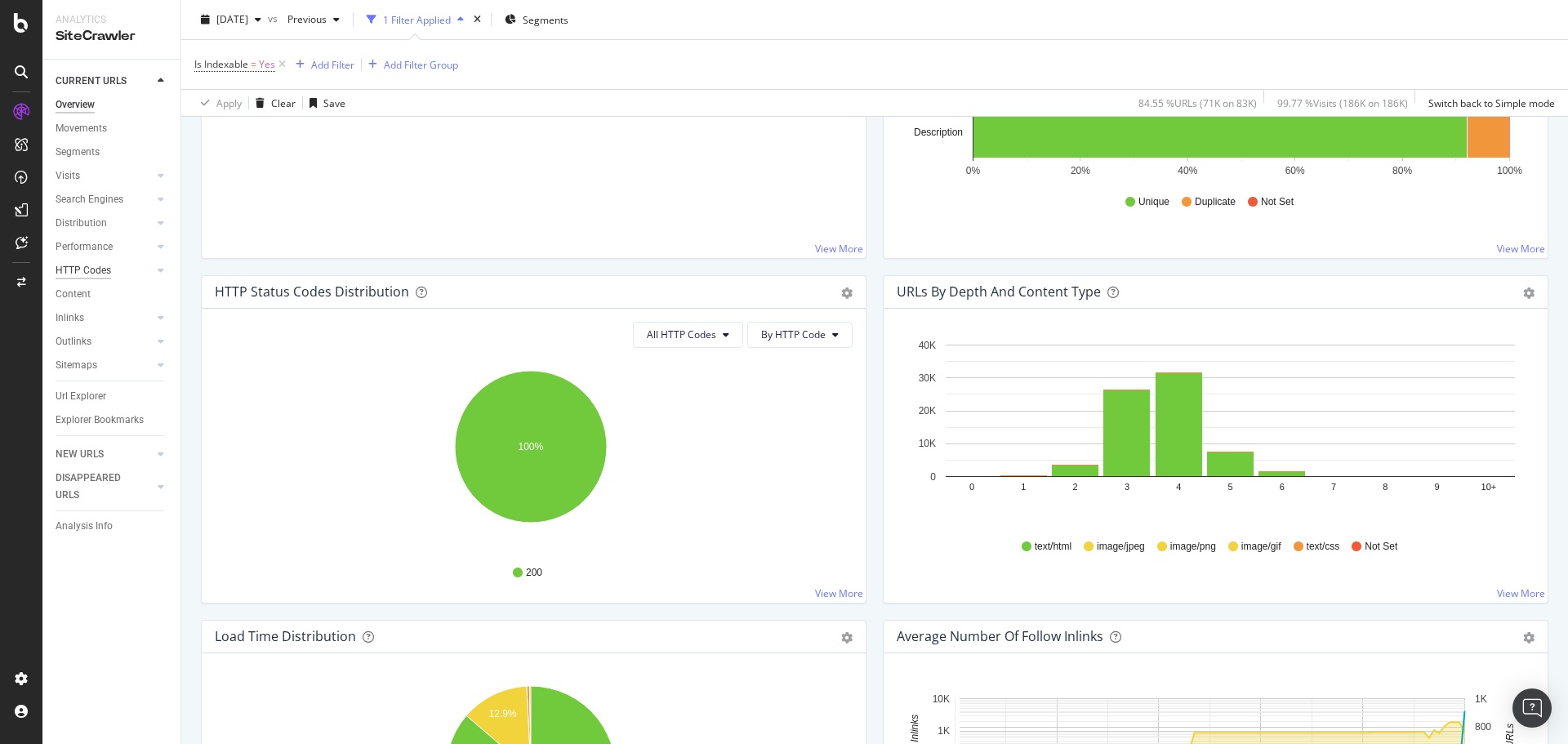
click at [95, 266] on div "HTTP Codes" at bounding box center [83, 271] width 56 height 17
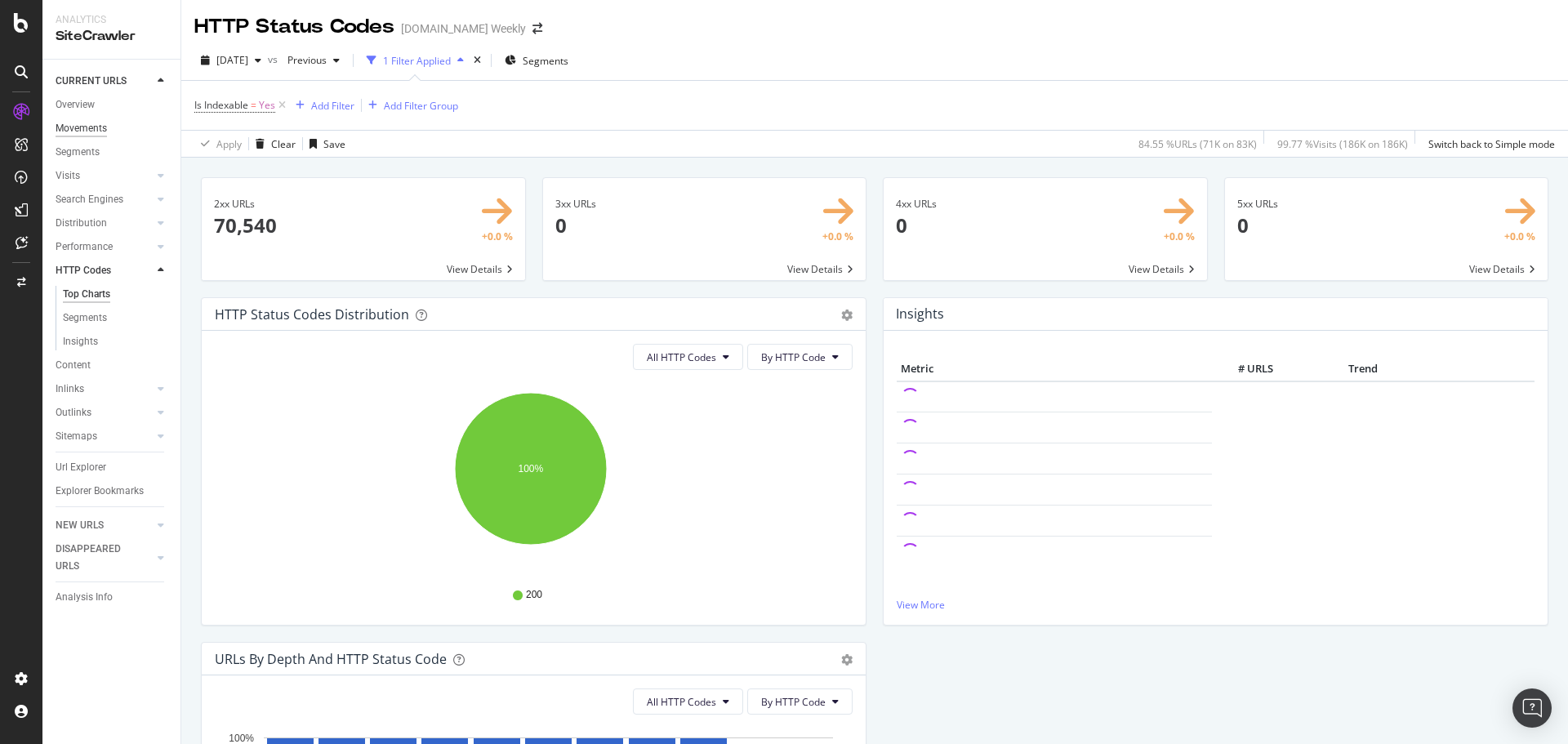
click at [64, 131] on div "Movements" at bounding box center [81, 128] width 52 height 17
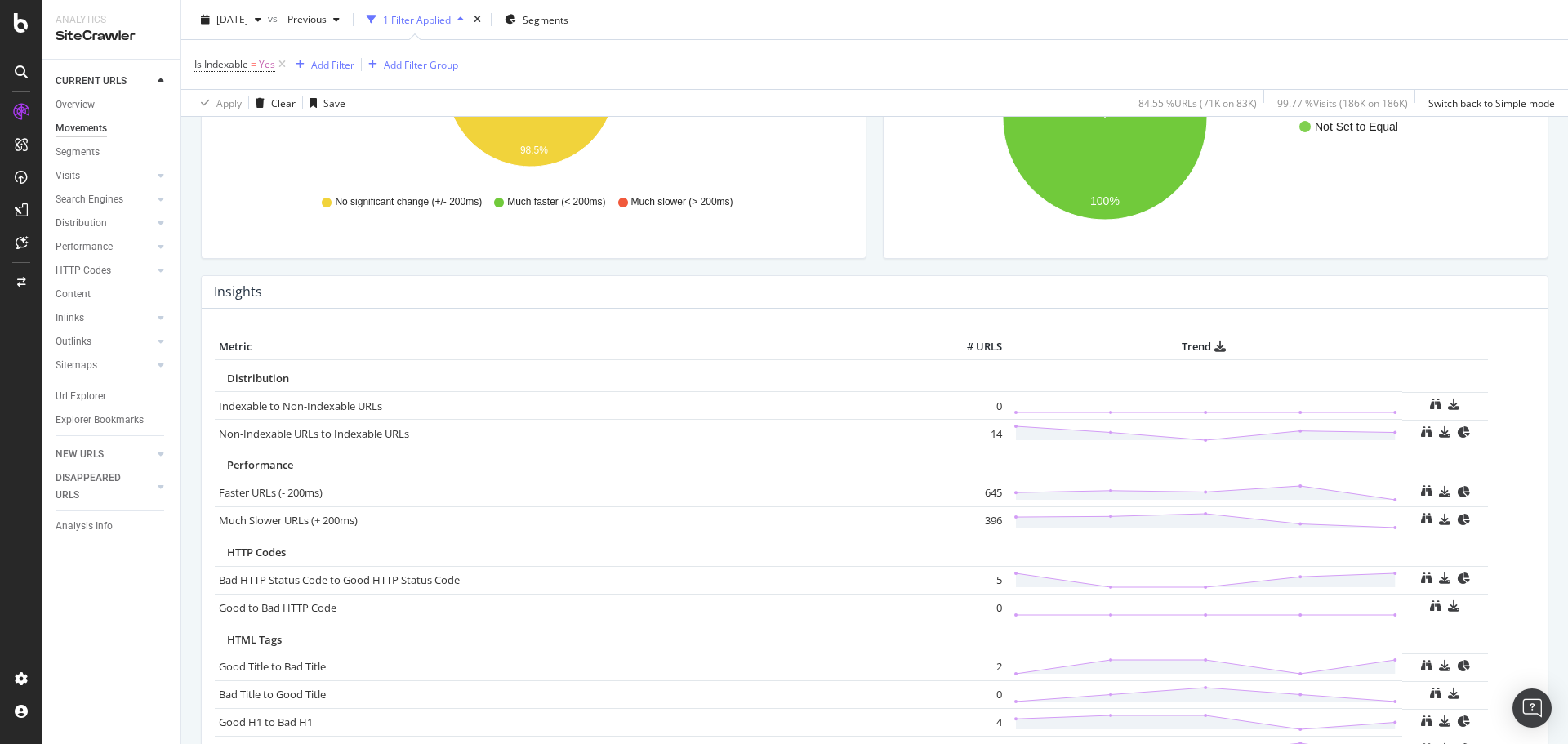
scroll to position [393, 0]
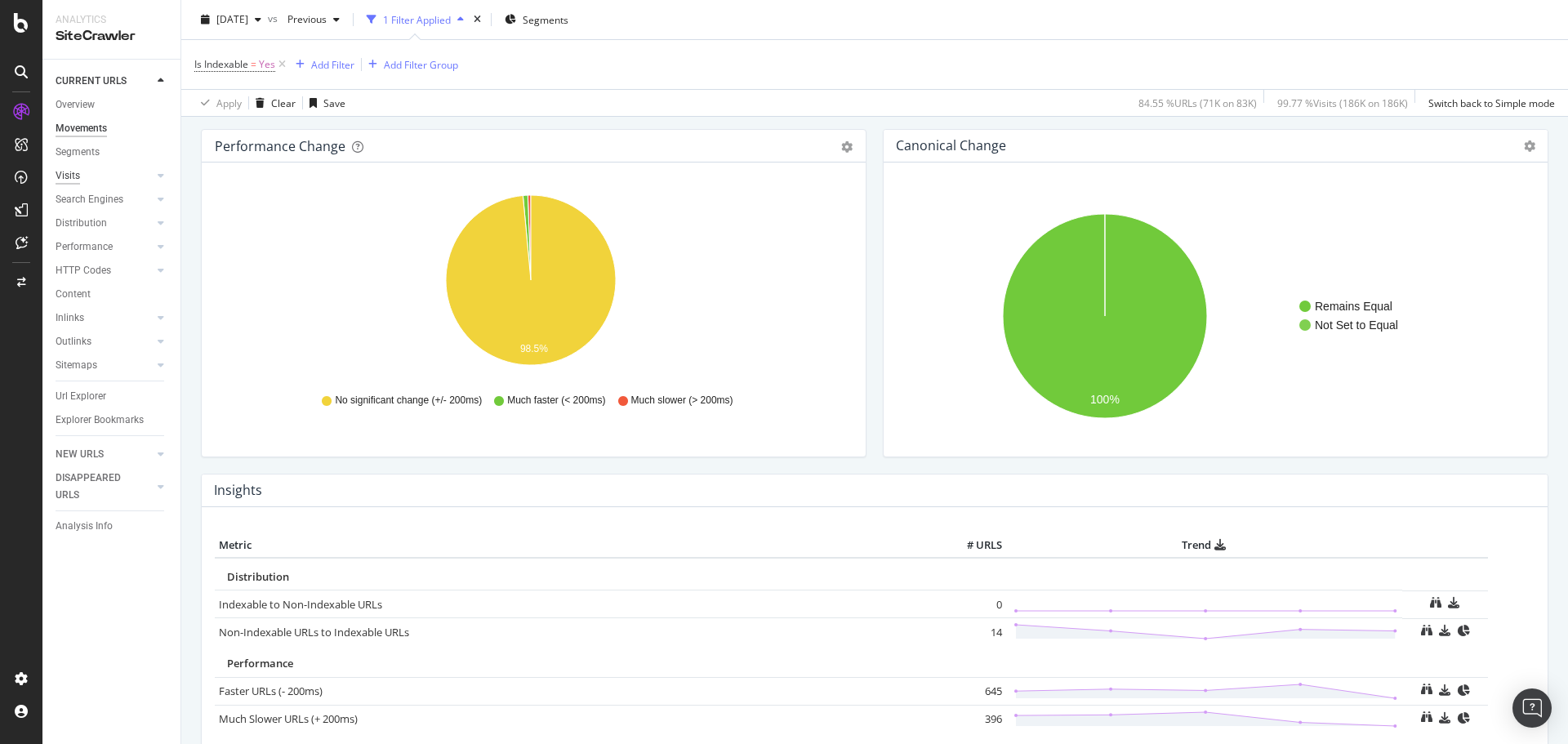
click at [76, 177] on div "Visits" at bounding box center [68, 176] width 25 height 17
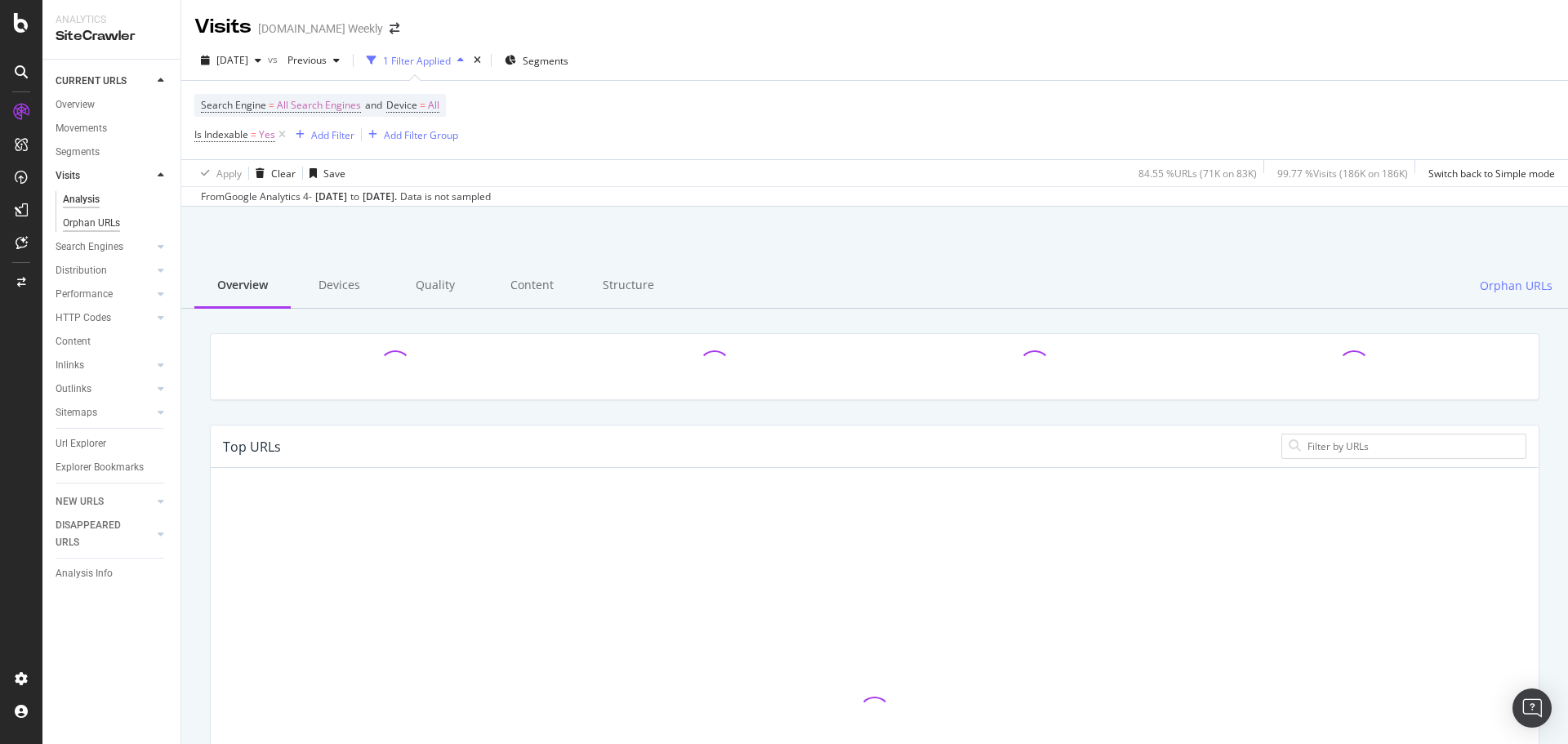
click at [99, 223] on div "Orphan URLs" at bounding box center [91, 223] width 58 height 17
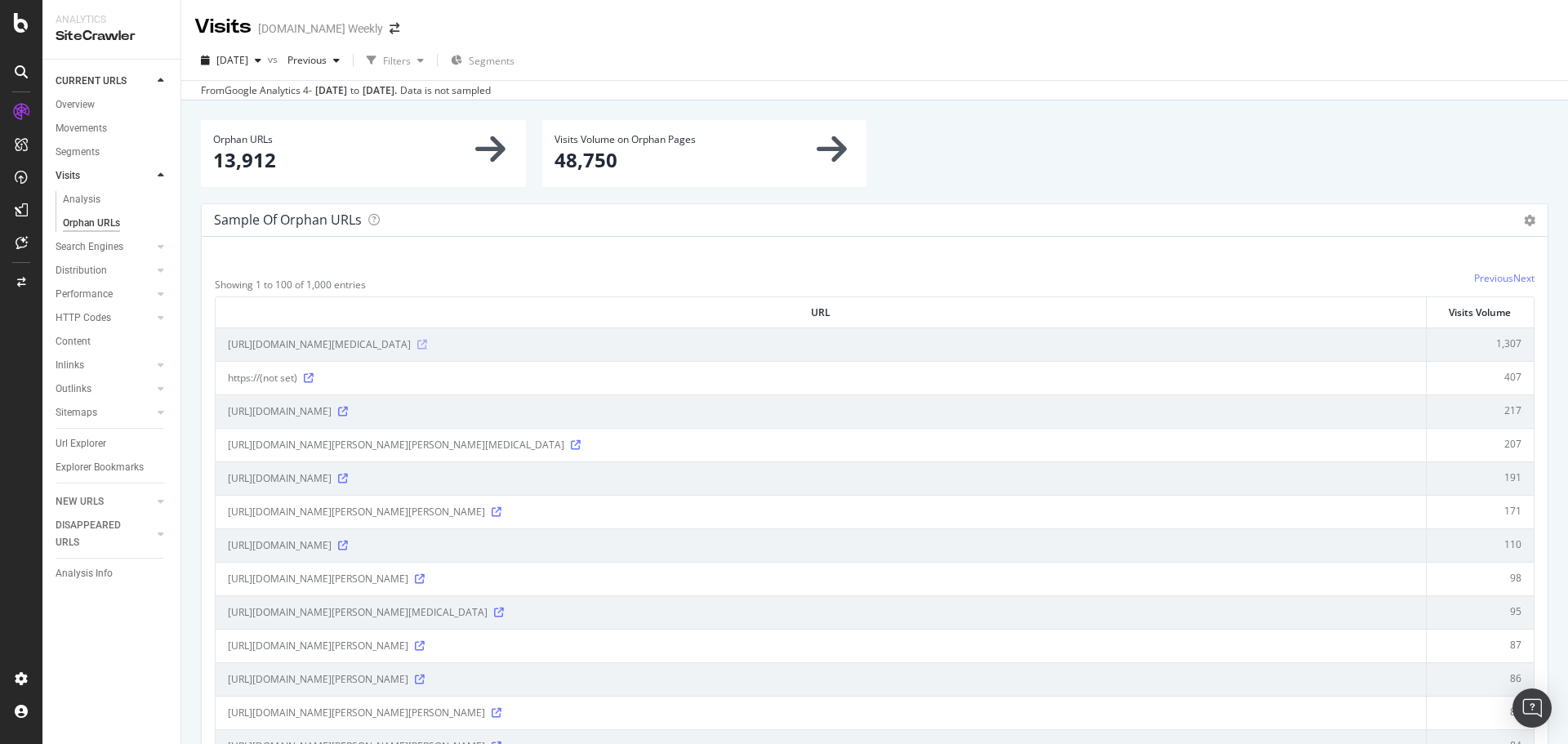
click at [427, 347] on icon at bounding box center [422, 344] width 9 height 9
click at [581, 449] on icon at bounding box center [575, 445] width 9 height 9
click at [502, 516] on icon at bounding box center [496, 512] width 9 height 9
click at [348, 548] on icon at bounding box center [343, 545] width 9 height 9
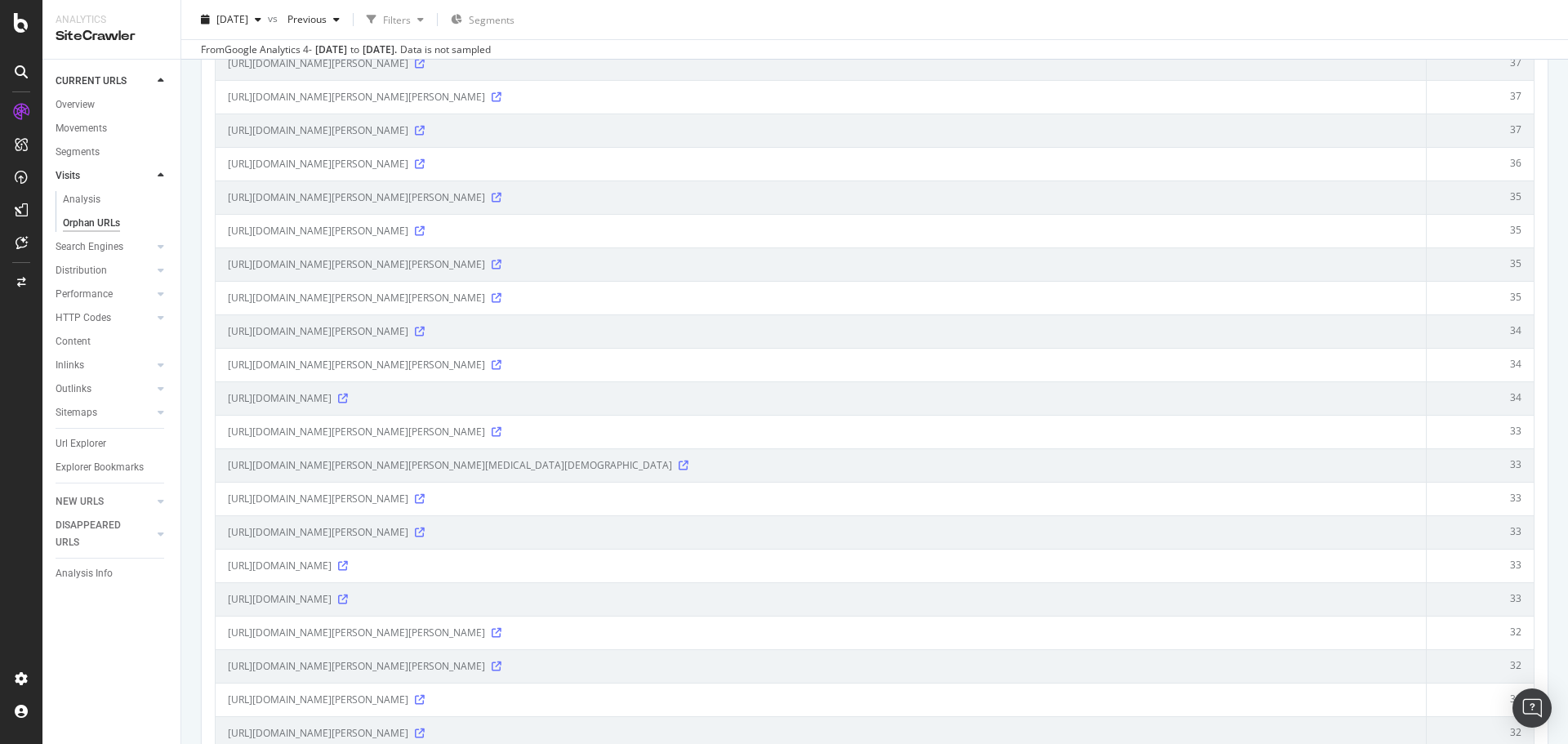
scroll to position [2451, 0]
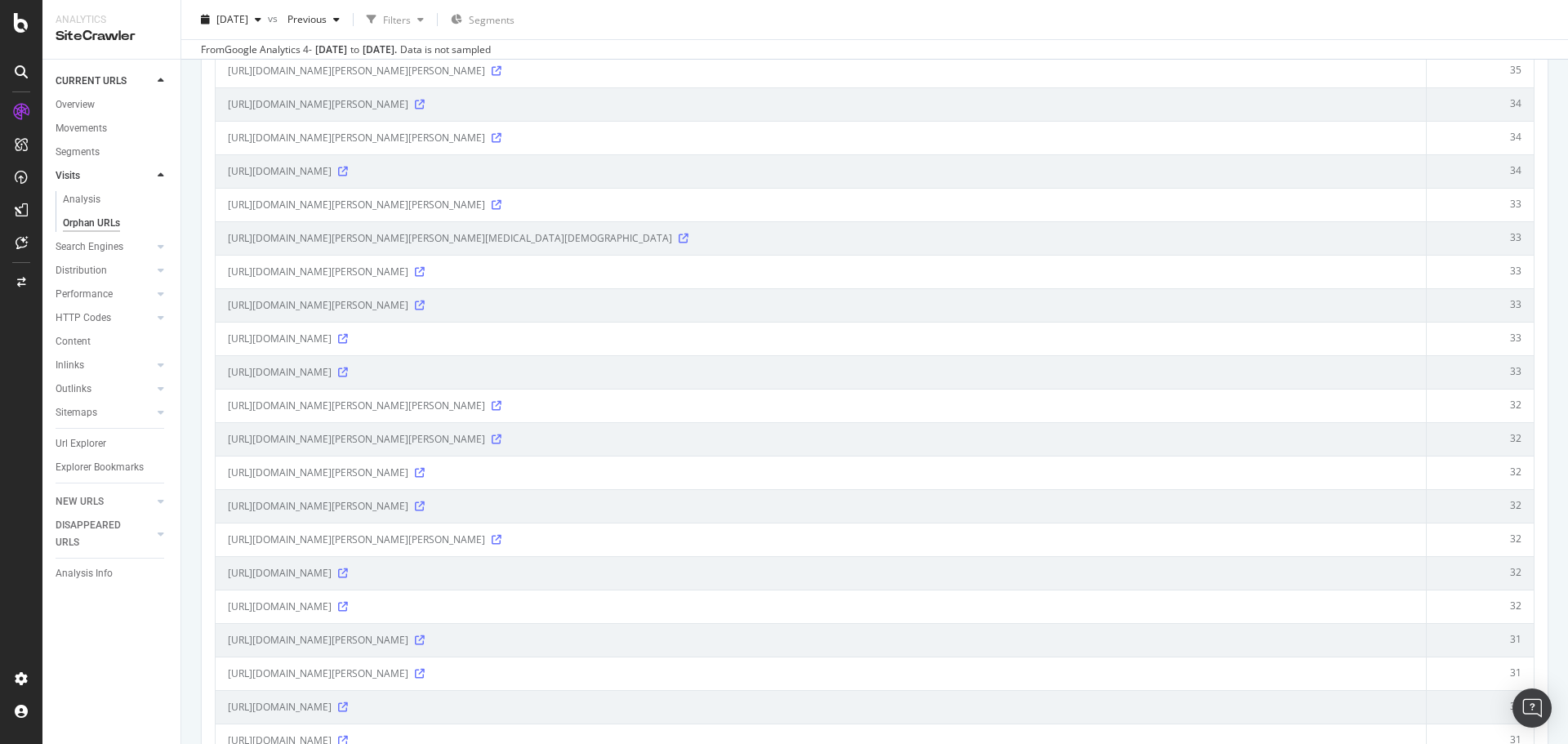
drag, startPoint x: 95, startPoint y: 247, endPoint x: 118, endPoint y: 254, distance: 24.0
click at [95, 247] on div "Search Engines" at bounding box center [90, 247] width 68 height 17
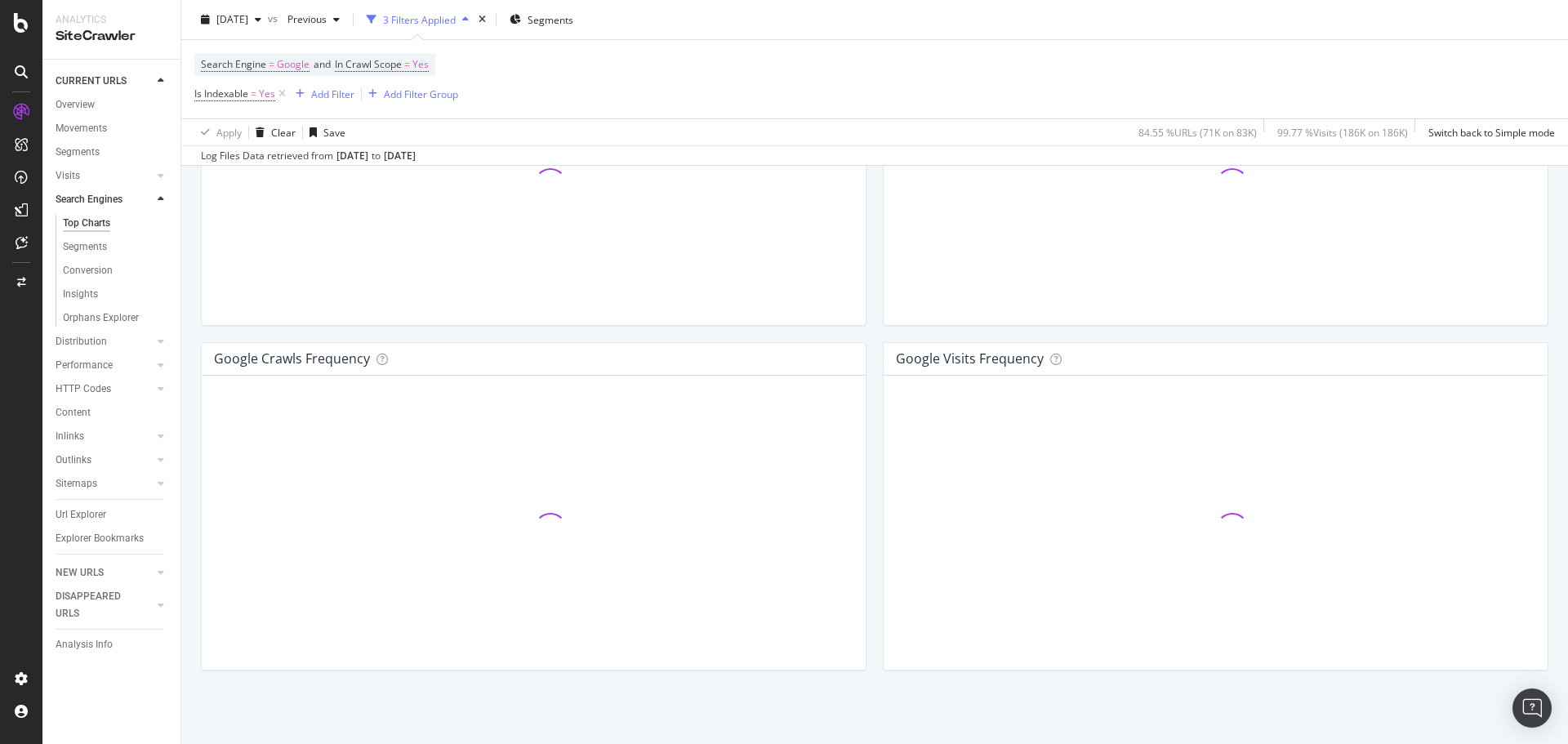
scroll to position [1847, 0]
click at [91, 292] on div "Insights" at bounding box center [80, 294] width 35 height 17
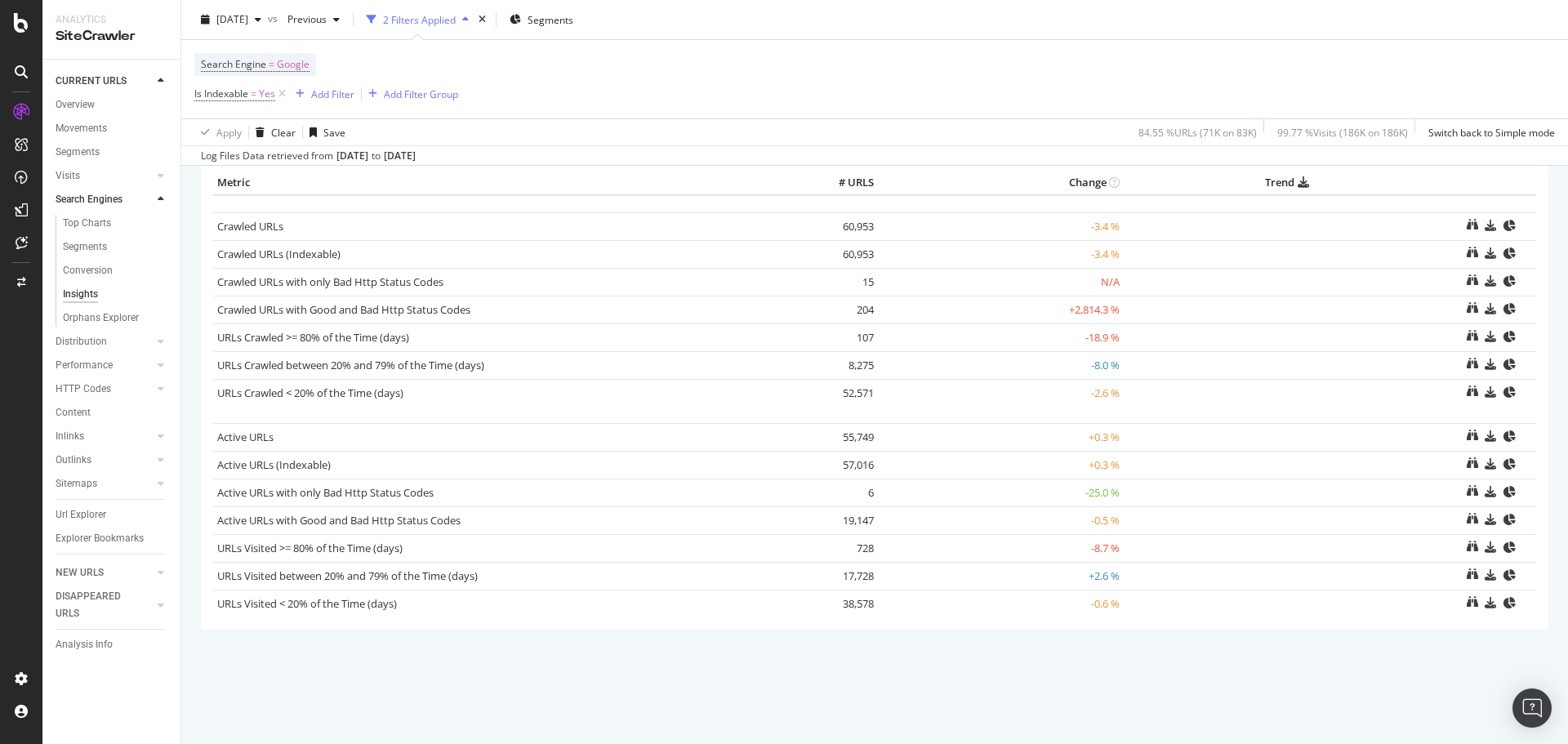
scroll to position [82, 0]
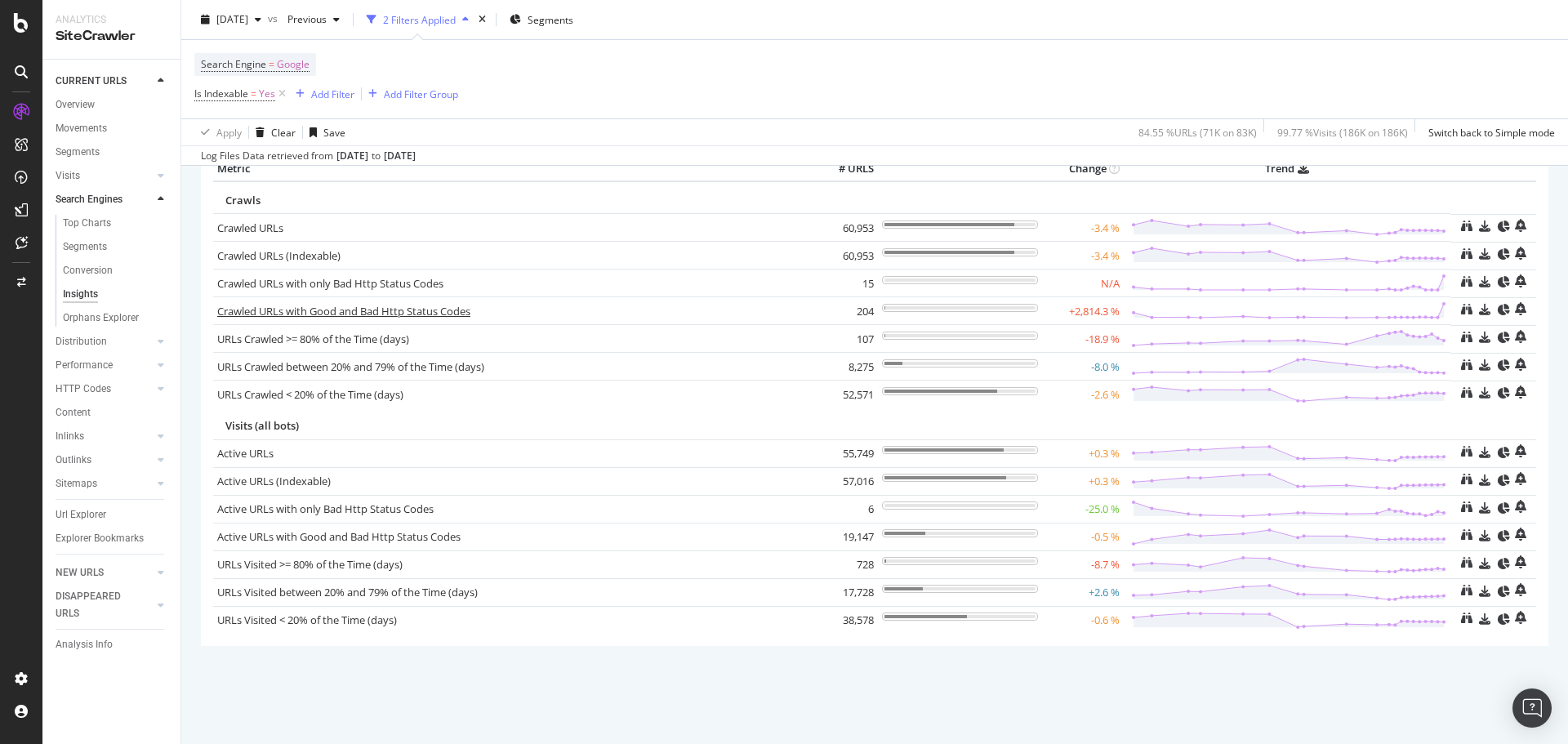
click at [376, 317] on link "Crawled URLs with Good and Bad Http Status Codes" at bounding box center [343, 311] width 254 height 15
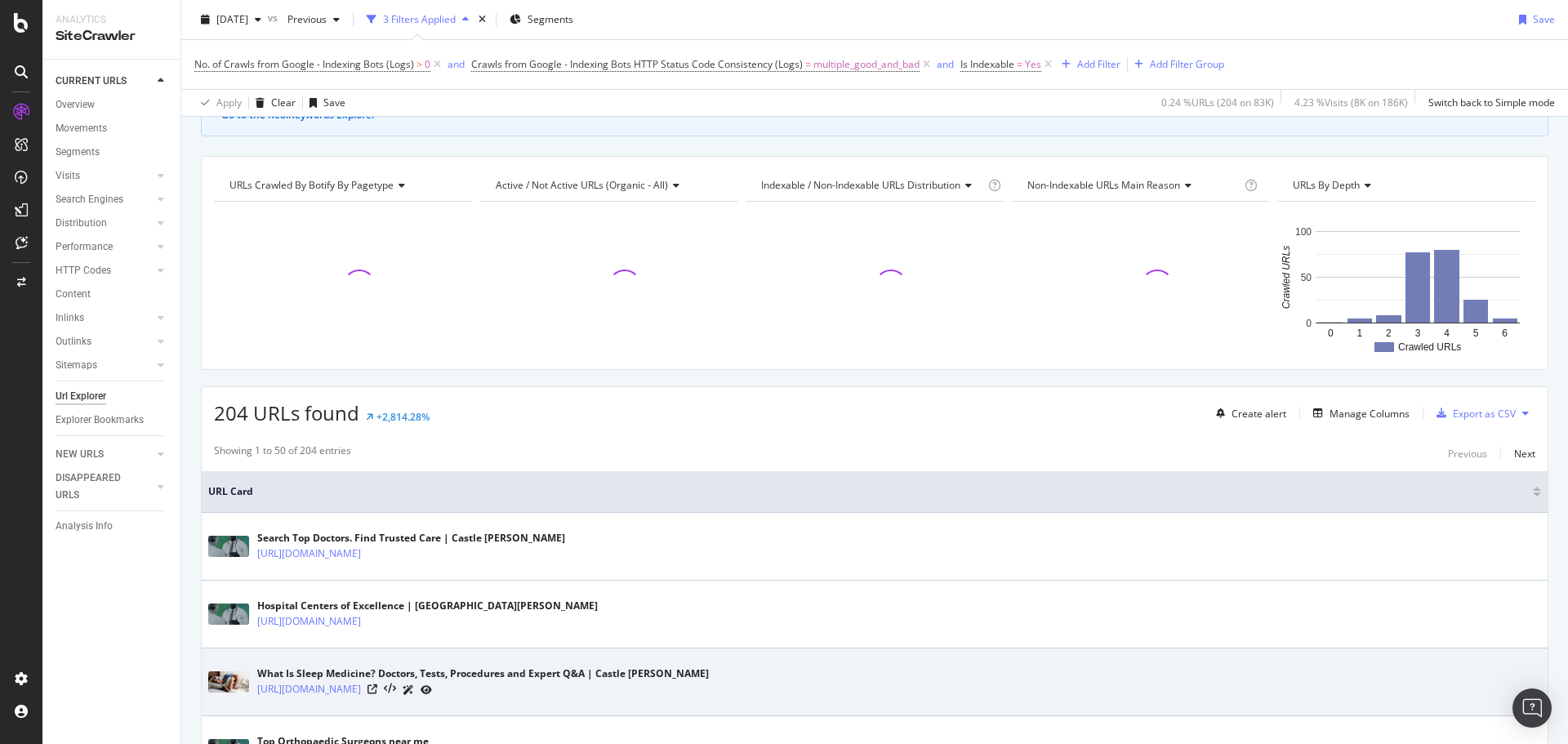
scroll to position [408, 0]
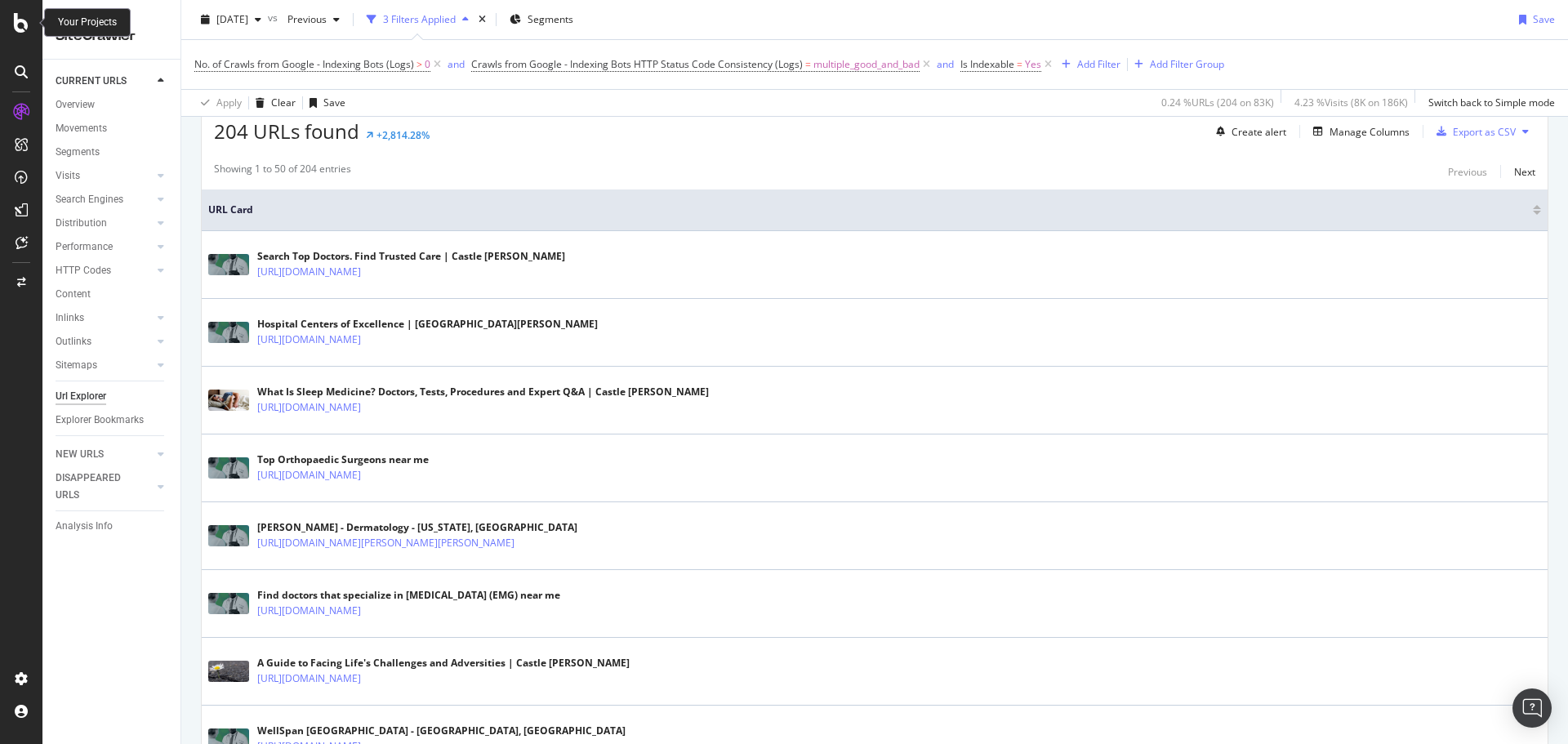
click at [24, 25] on icon at bounding box center [22, 23] width 15 height 20
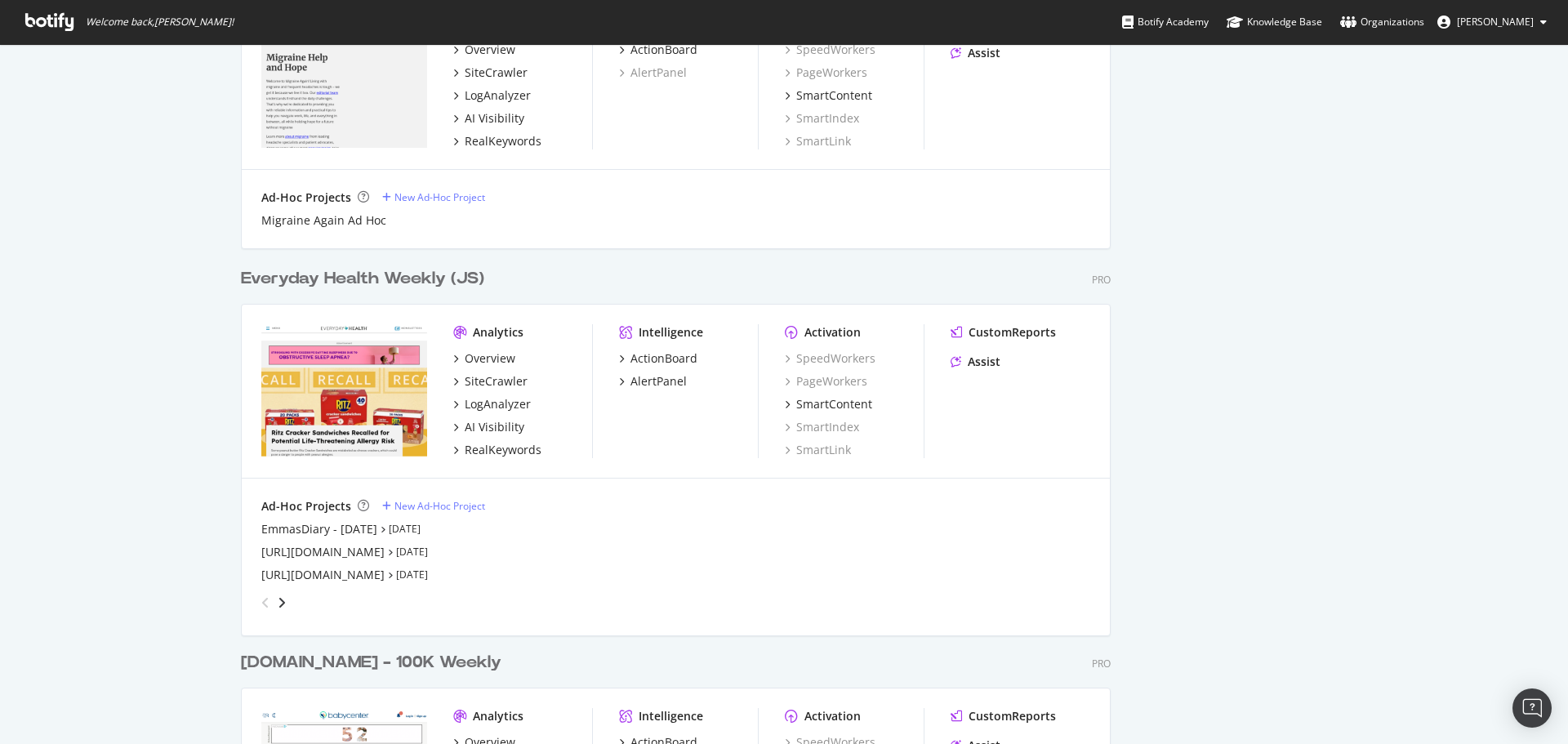
scroll to position [1797, 0]
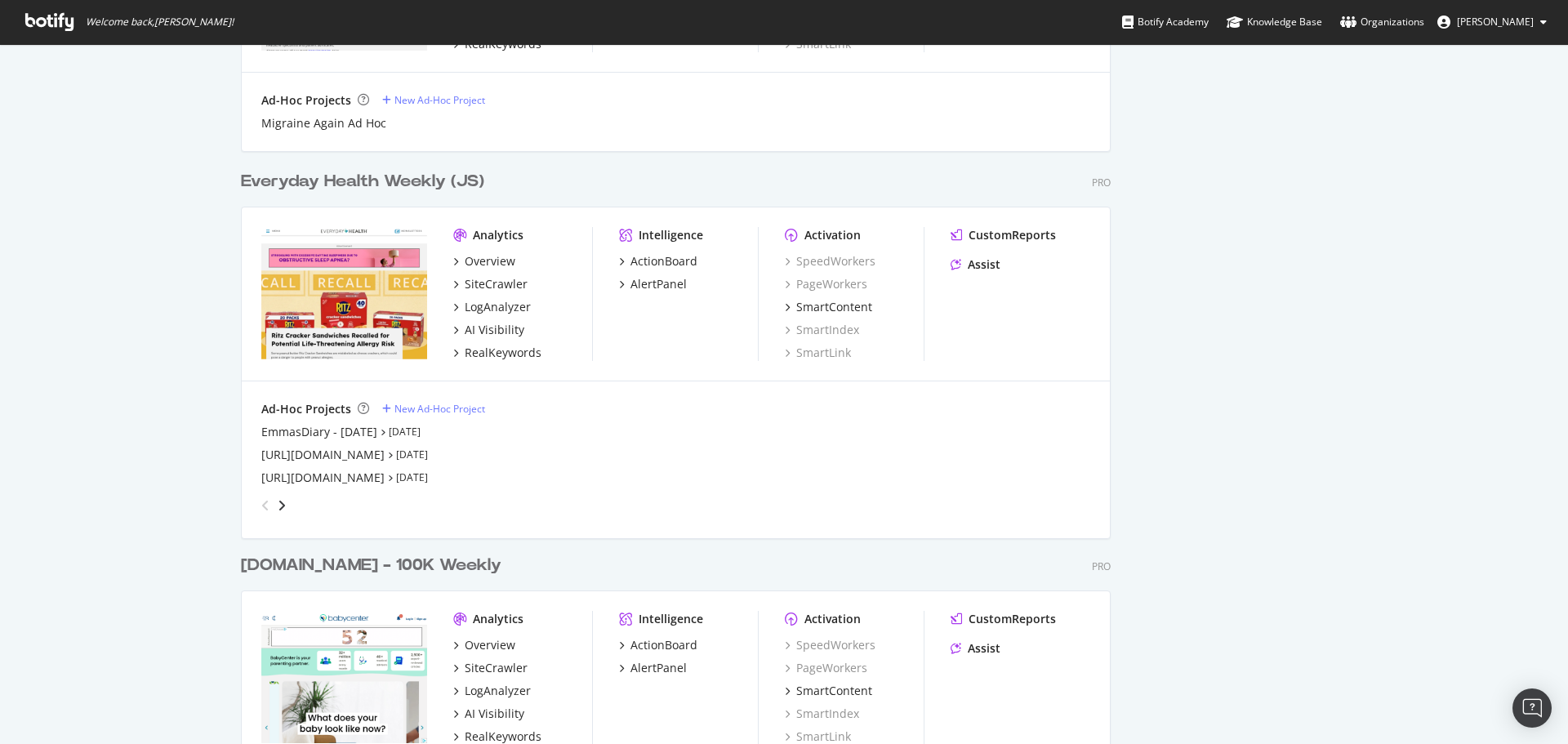
click at [281, 509] on div "angle-right" at bounding box center [282, 505] width 11 height 16
click at [303, 473] on div "[URL][DOMAIN_NAME]" at bounding box center [322, 477] width 124 height 16
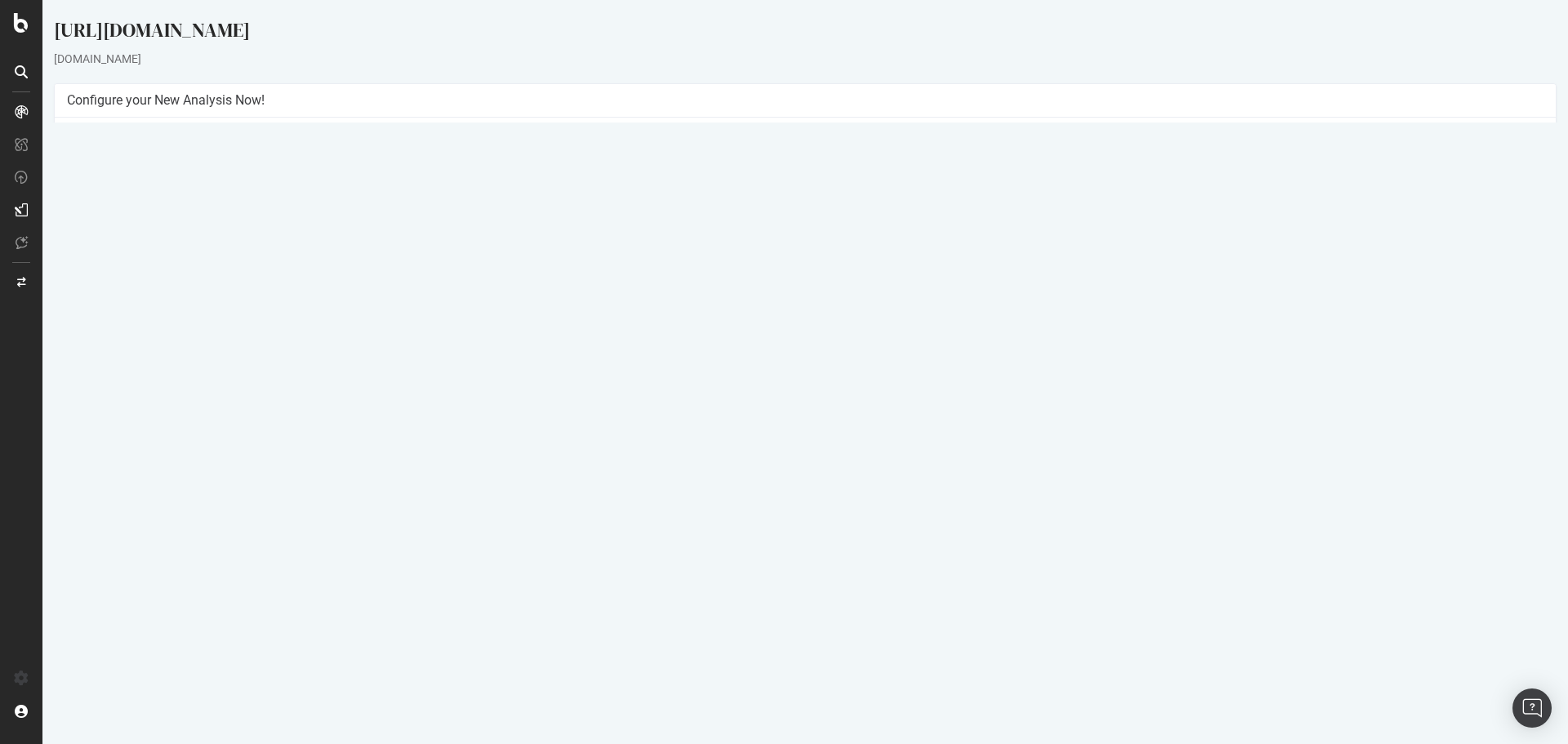
click at [750, 371] on button "Yes! Start Now" at bounding box center [784, 366] width 101 height 26
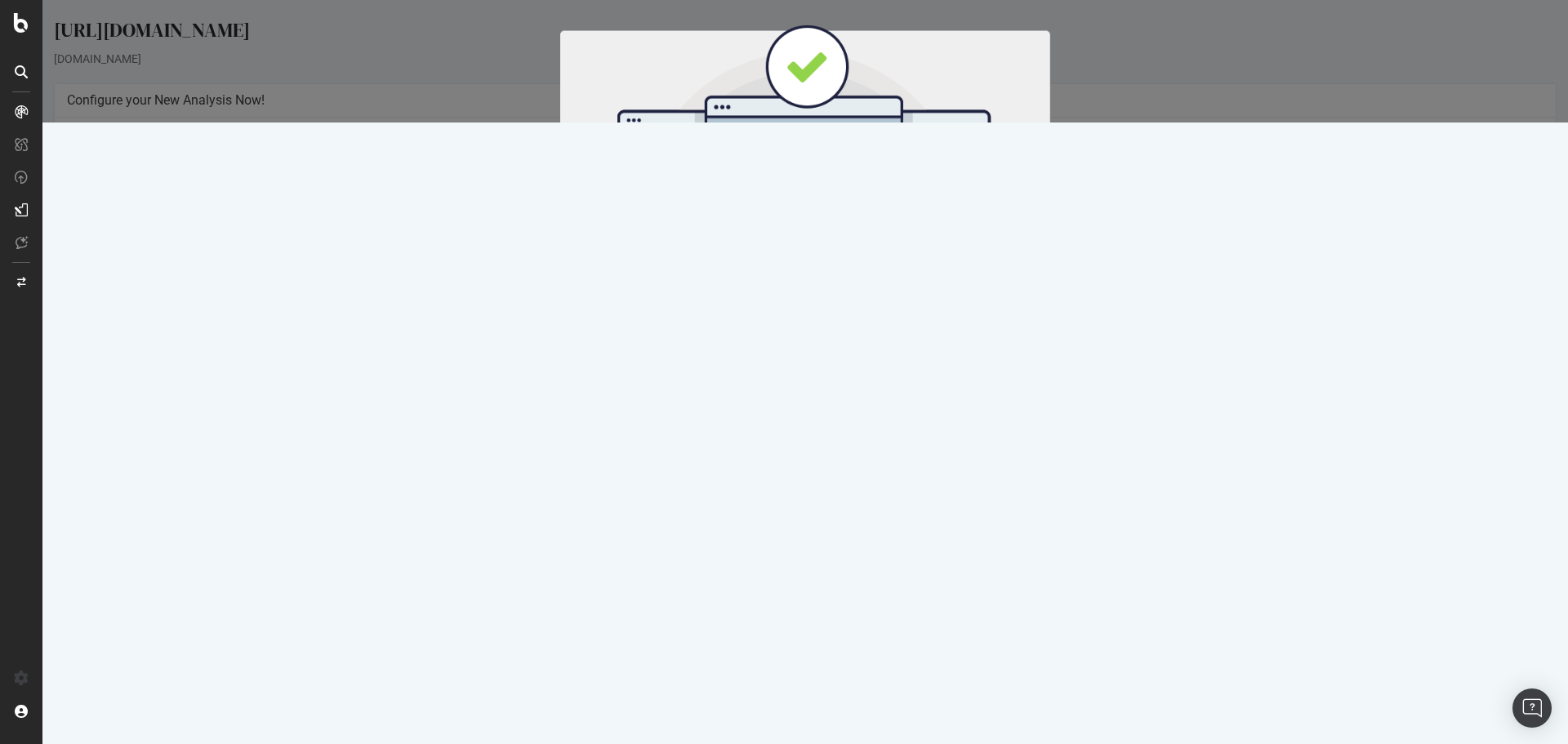
click at [823, 278] on button "Start Now" at bounding box center [835, 271] width 72 height 27
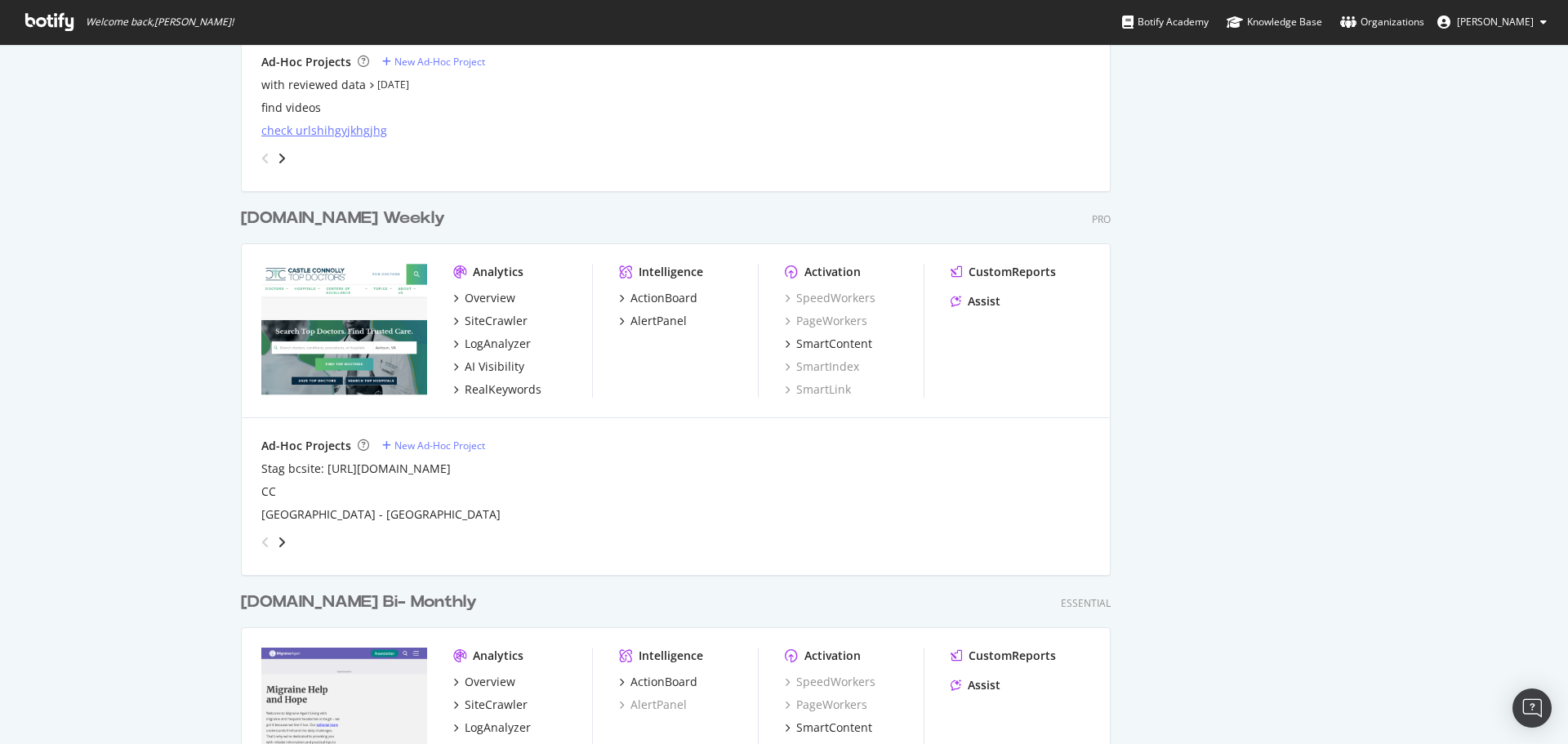
scroll to position [980, 0]
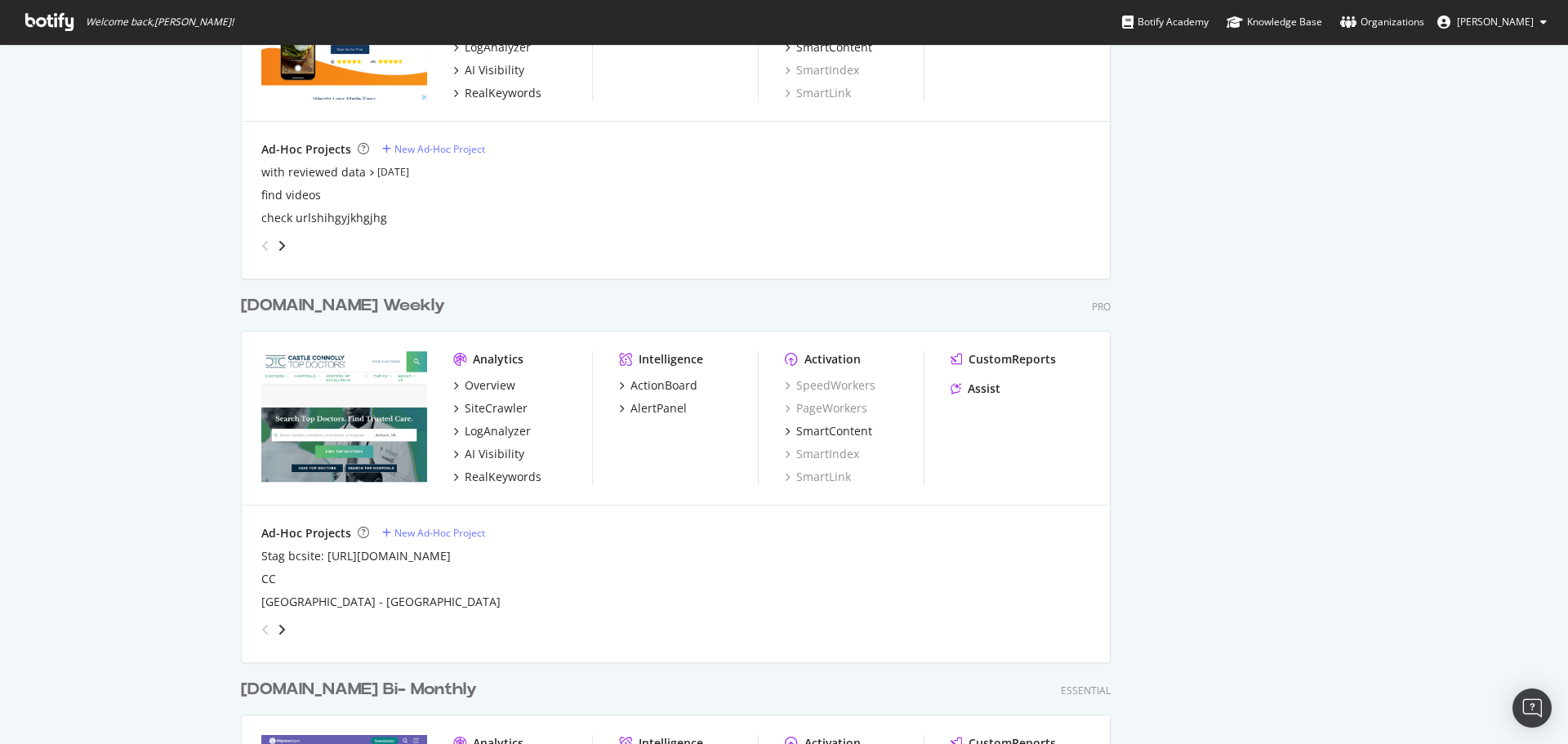
click at [315, 304] on div "[DOMAIN_NAME] Weekly" at bounding box center [343, 306] width 205 height 24
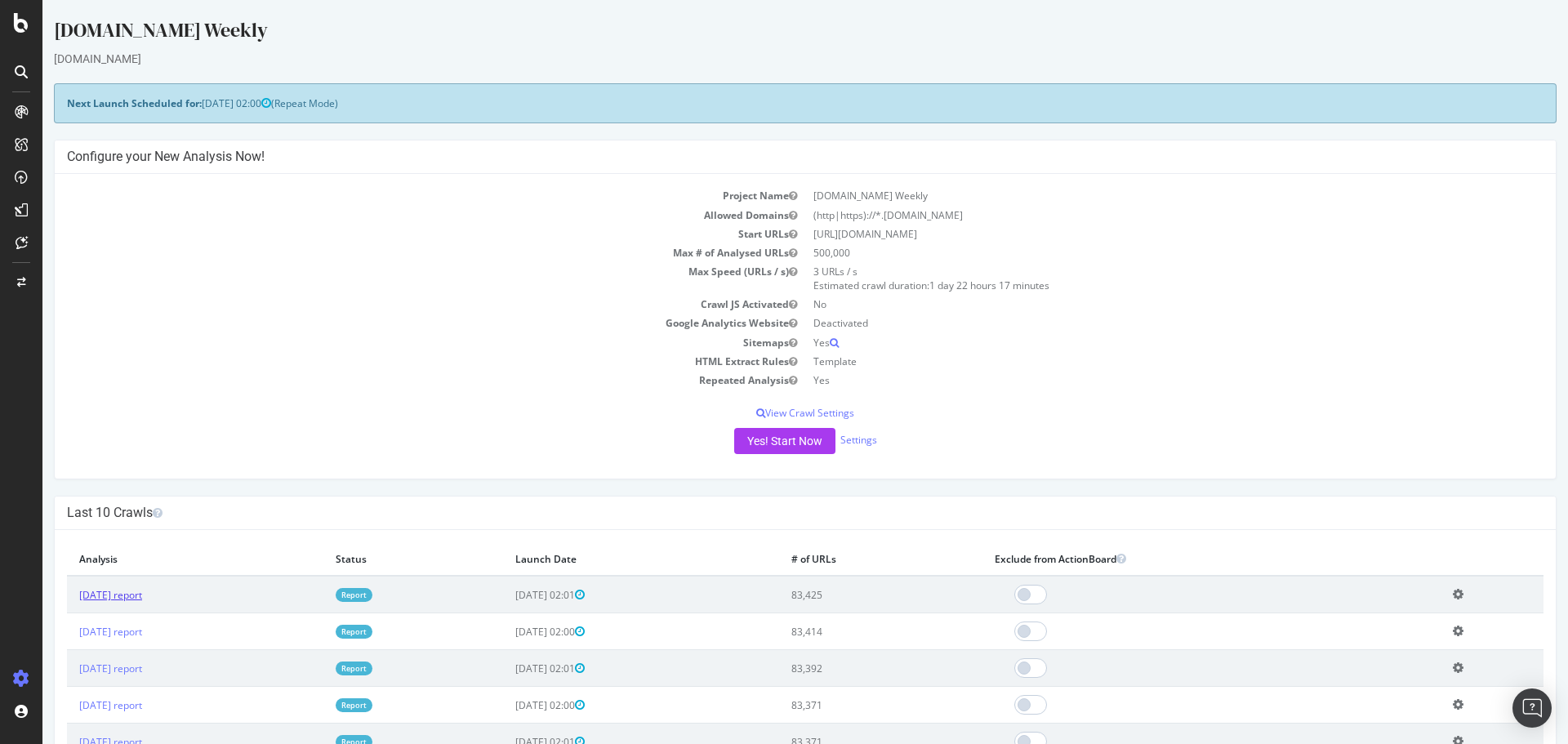
click at [142, 594] on link "2025 Oct. 12th report" at bounding box center [110, 595] width 63 height 14
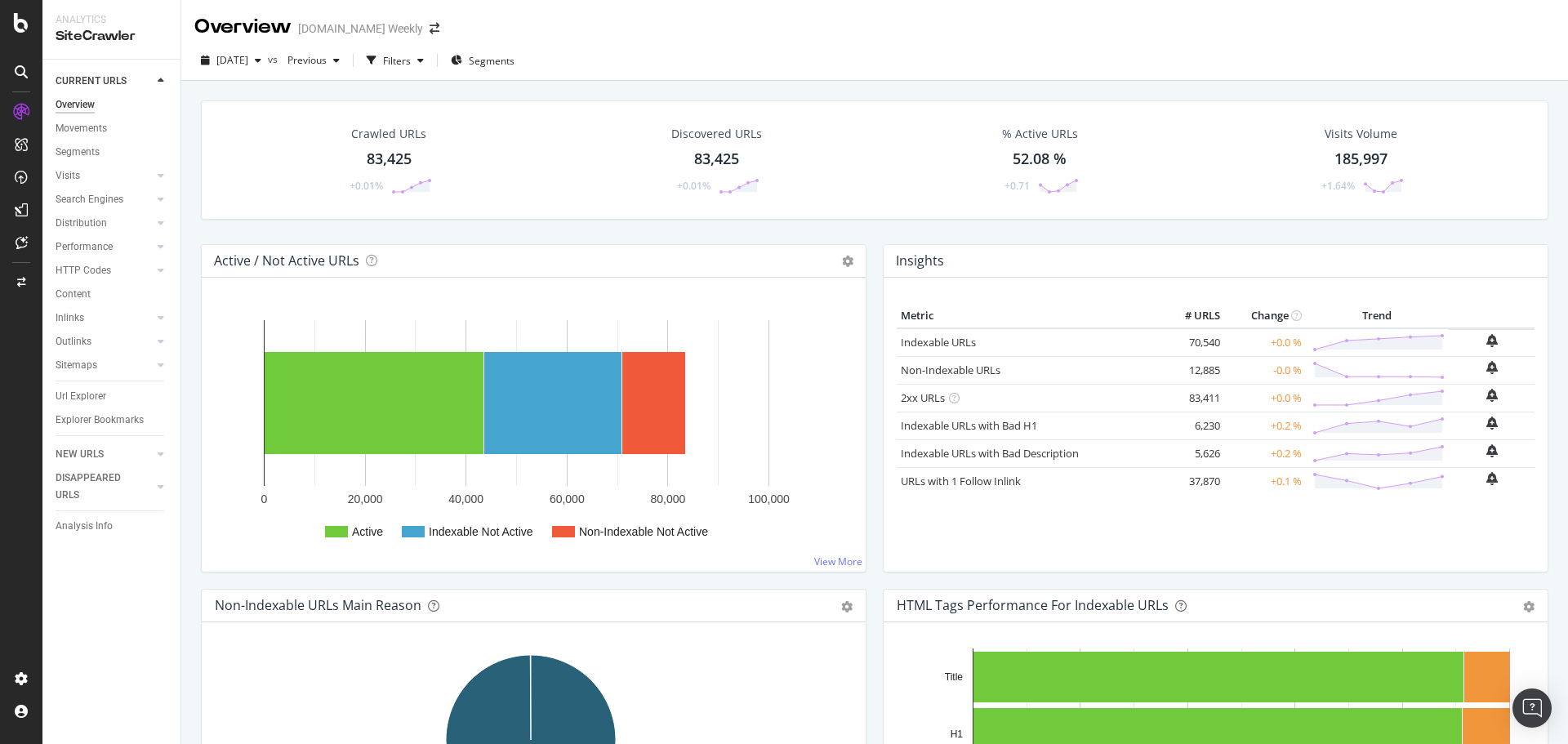
click at [710, 157] on div "83,425" at bounding box center [717, 159] width 45 height 22
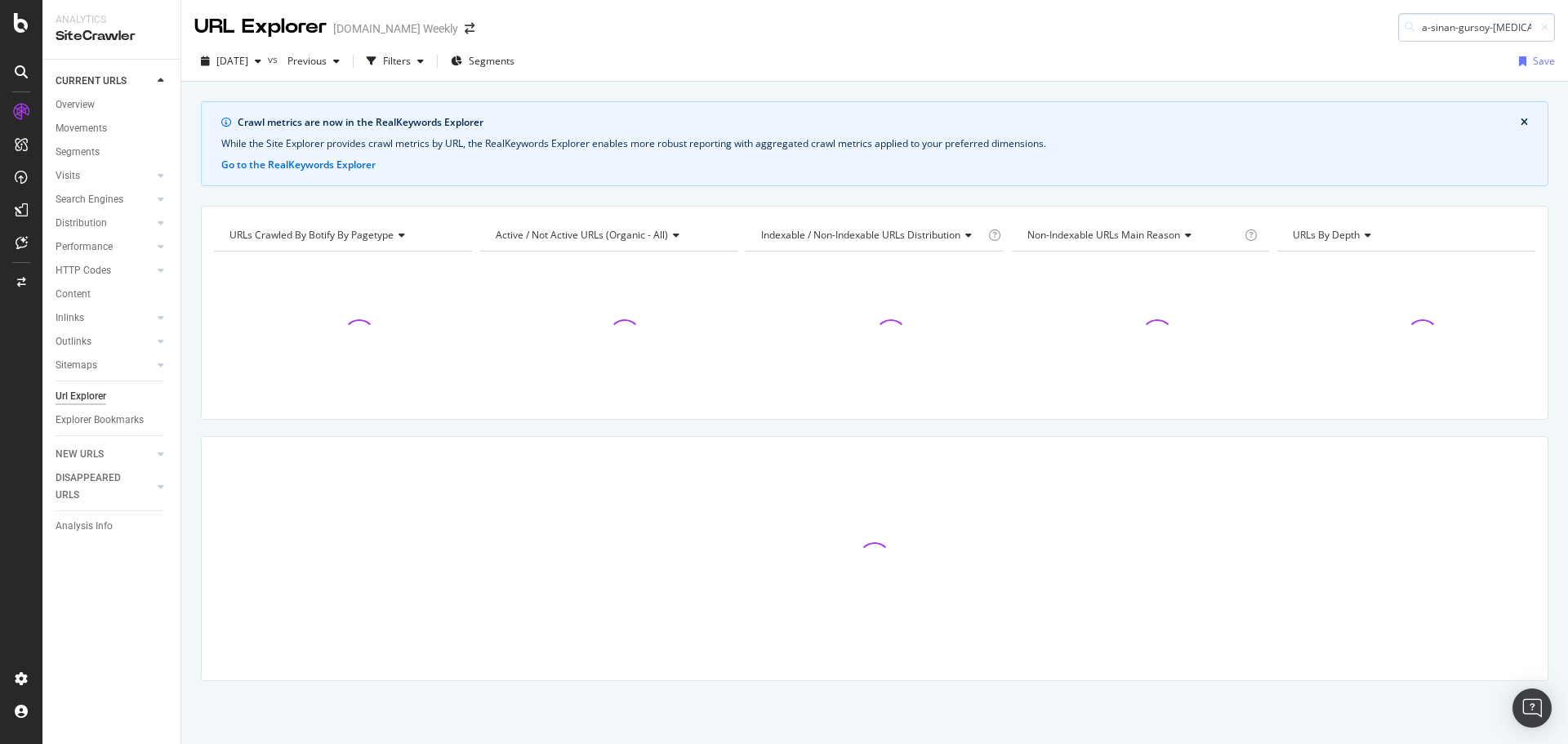
scroll to position [0, 138]
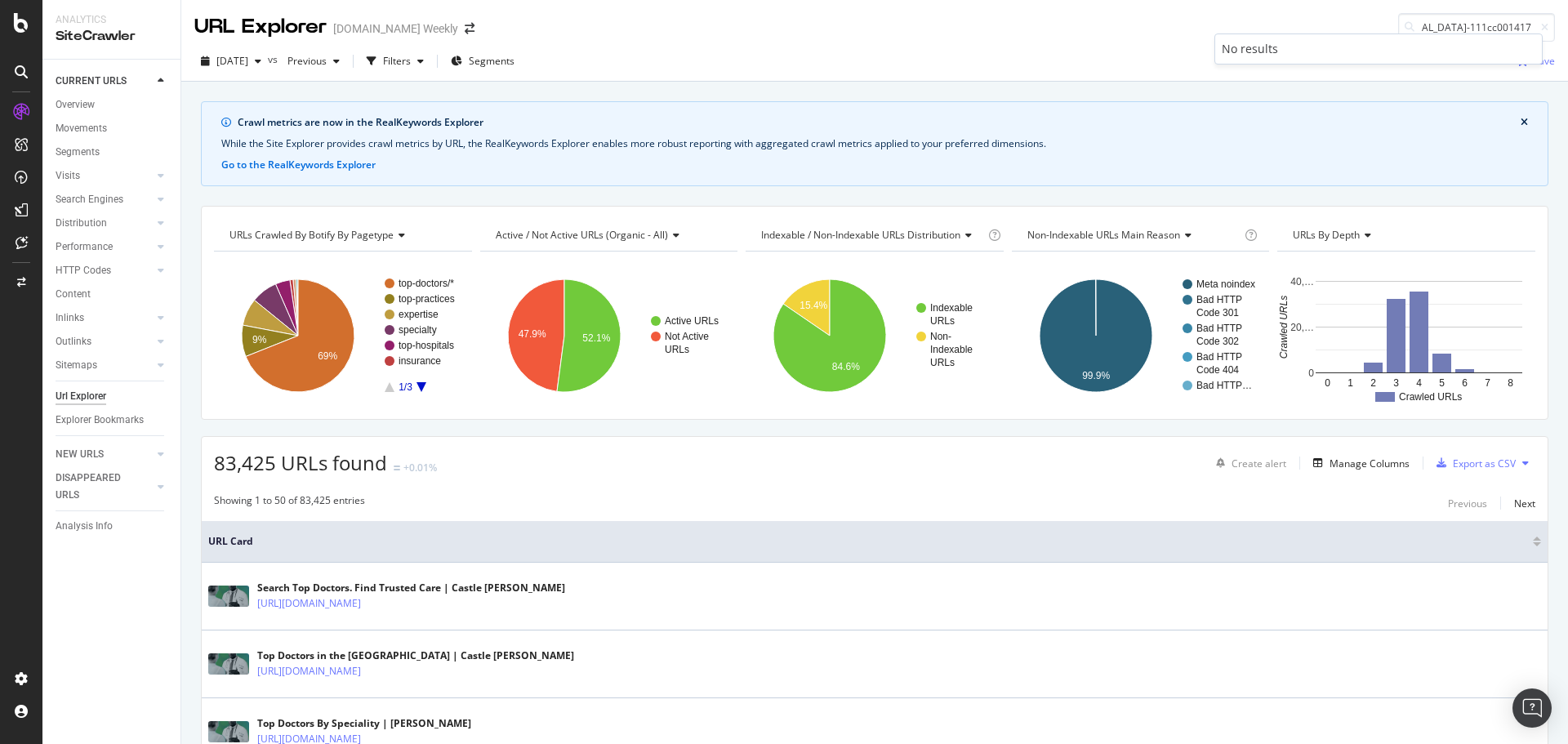
type input "a-sinan-gursoy-cardiac-electrophysiology-111cc001417"
click at [1433, 17] on input "a-sinan-gursoy-cardiac-electrophysiology-111cc001417" at bounding box center [1477, 27] width 157 height 28
click at [1542, 27] on icon at bounding box center [1545, 27] width 8 height 9
click at [1486, 22] on input at bounding box center [1477, 27] width 157 height 28
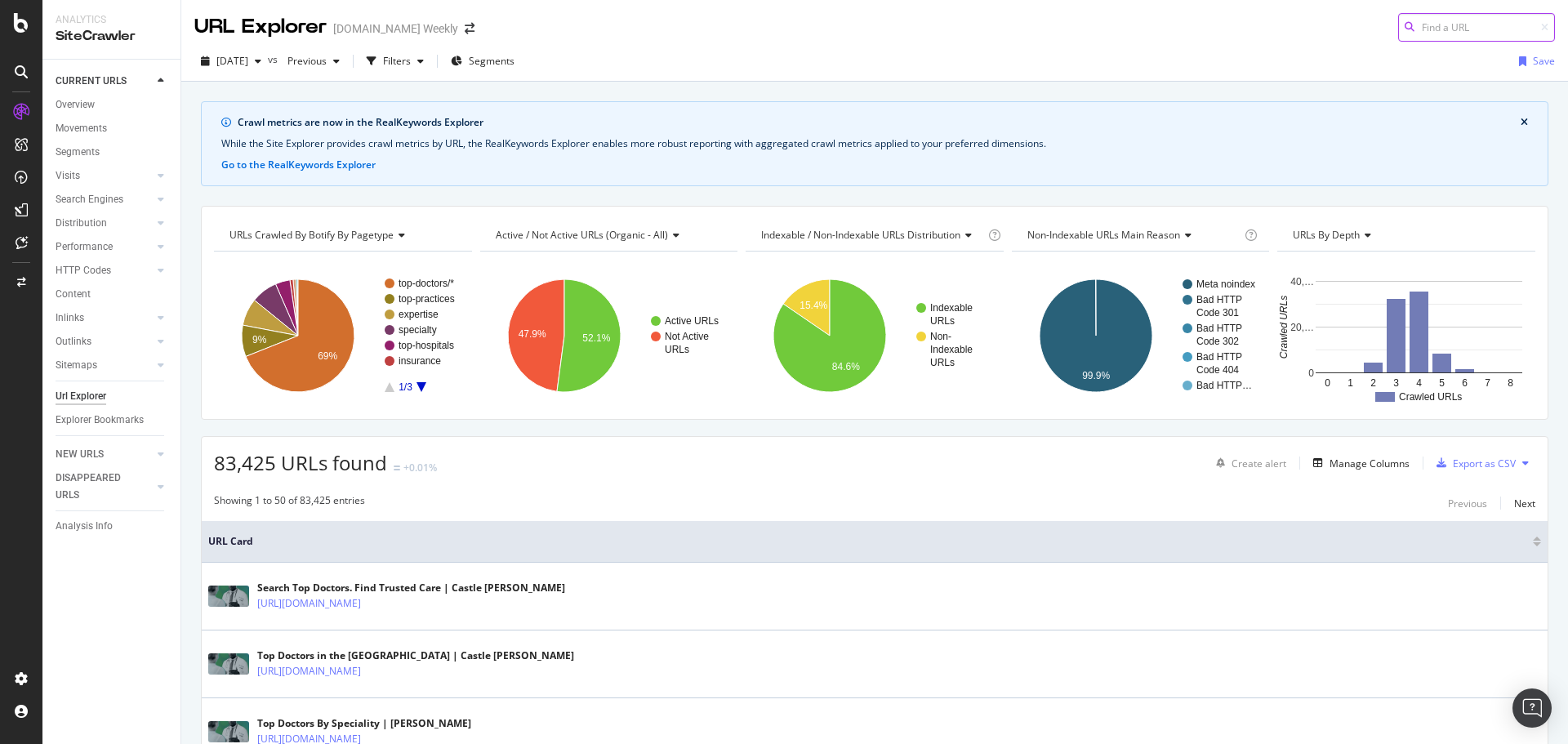
paste input "brian-j-lipman-infectious-disease-89cc001600"
type input "brian-j-lipman-infectious-disease-89cc001600"
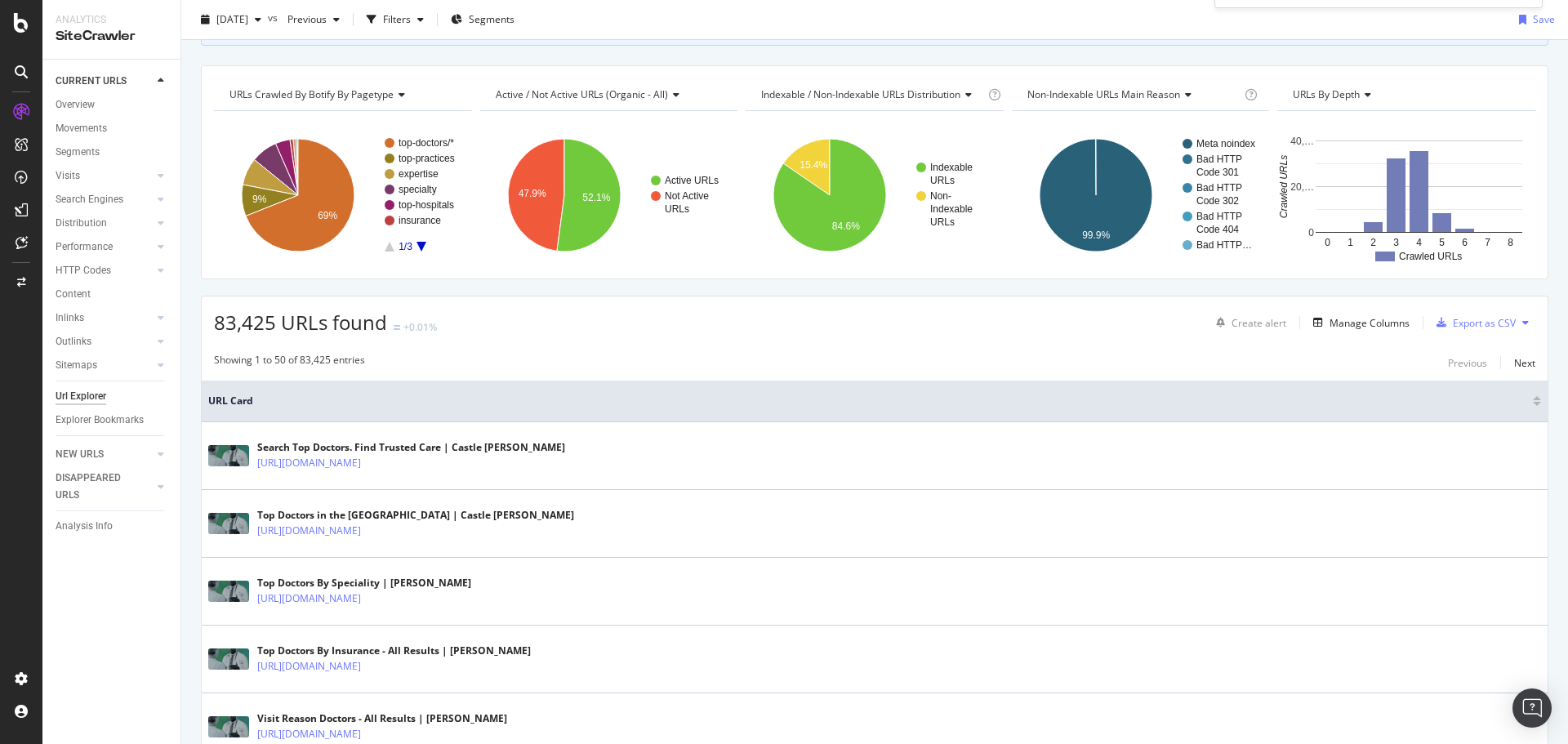
scroll to position [163, 0]
